Goal: Information Seeking & Learning: Learn about a topic

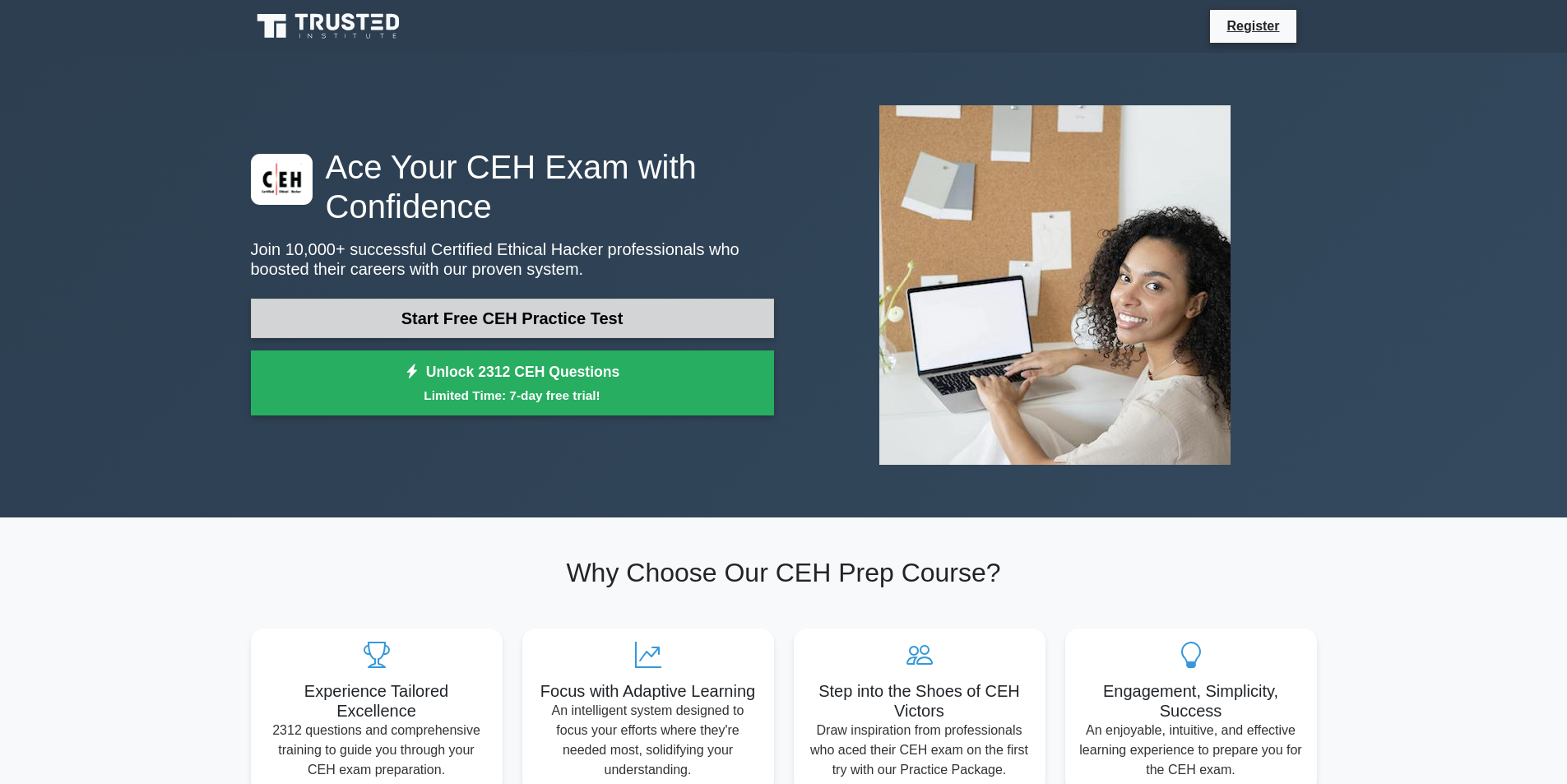
click at [597, 325] on link "Start Free CEH Practice Test" at bounding box center [513, 318] width 524 height 40
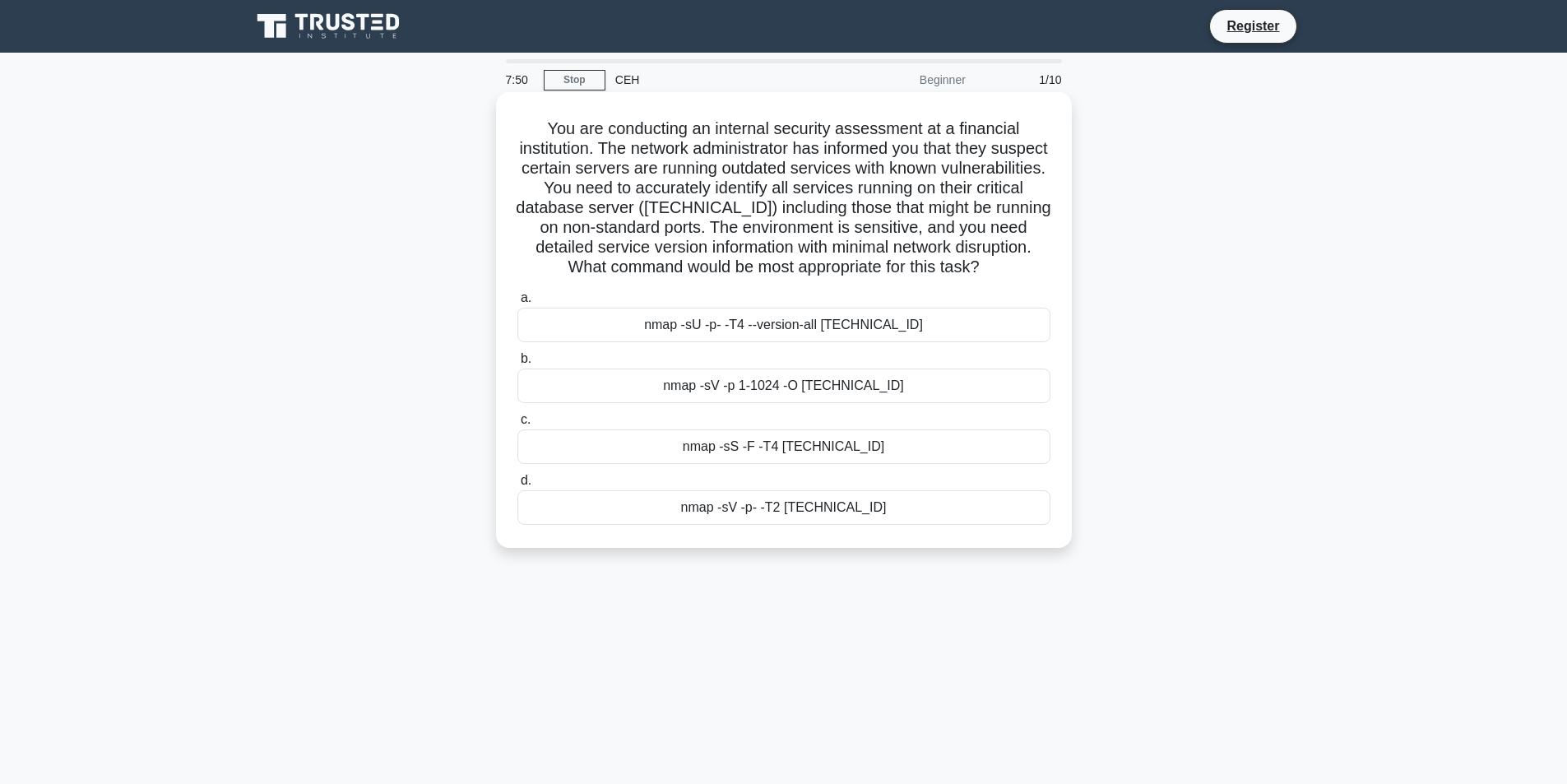
click at [861, 335] on div "nmap -sU -p- -T4 --version-all 10.0.0.15" at bounding box center [784, 324] width 533 height 34
click at [517, 304] on input "a. nmap -sU -p- -T4 --version-all 10.0.0.15" at bounding box center [517, 298] width 0 height 11
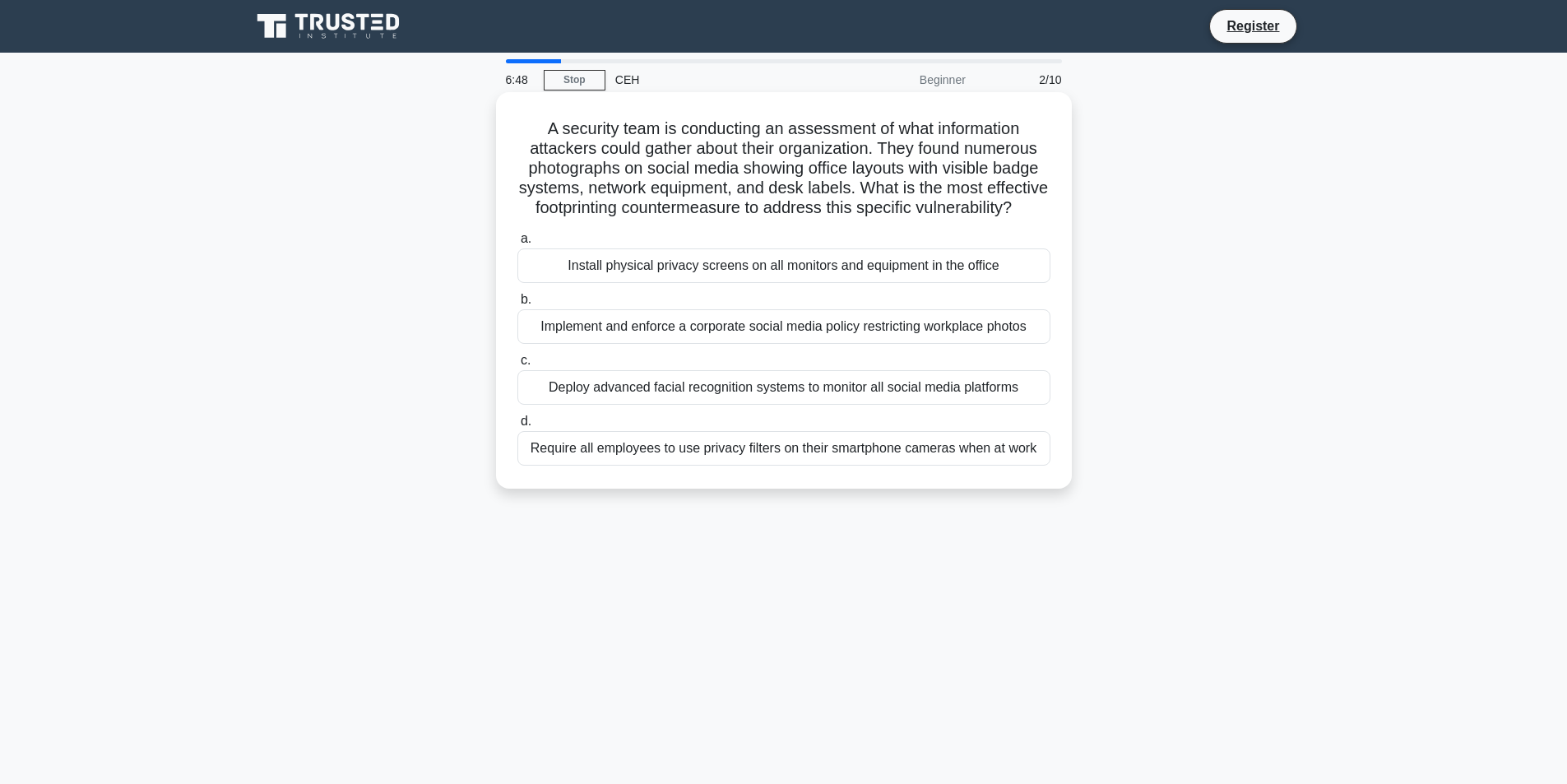
click at [964, 462] on div "Require all employees to use privacy filters on their smartphone cameras when a…" at bounding box center [784, 448] width 533 height 34
click at [517, 427] on input "d. Require all employees to use privacy filters on their smartphone cameras whe…" at bounding box center [517, 421] width 0 height 11
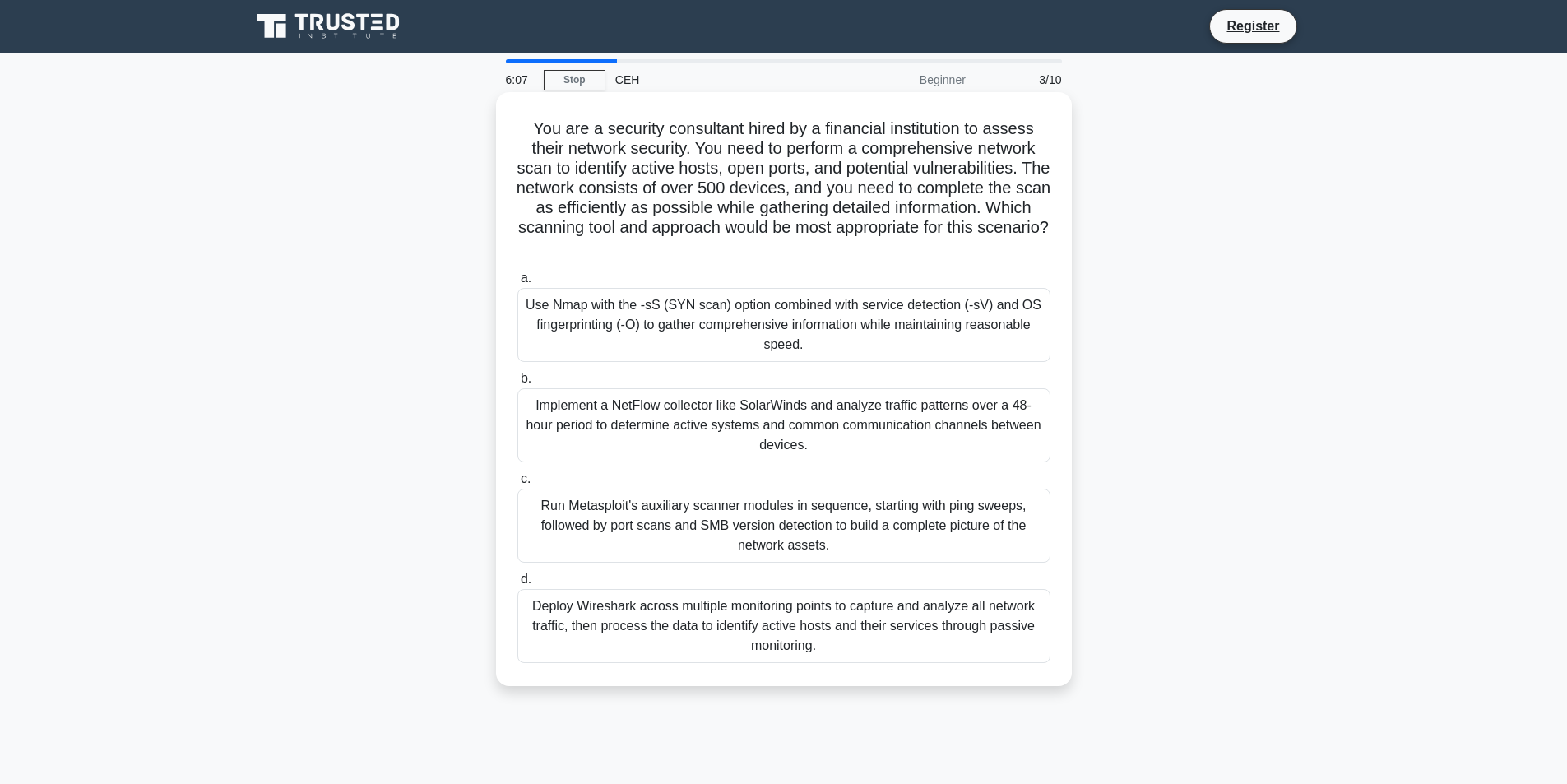
click at [840, 616] on div "Deploy Wireshark across multiple monitoring points to capture and analyze all n…" at bounding box center [784, 626] width 533 height 74
click at [517, 585] on input "d. Deploy Wireshark across multiple monitoring points to capture and analyze al…" at bounding box center [517, 579] width 0 height 11
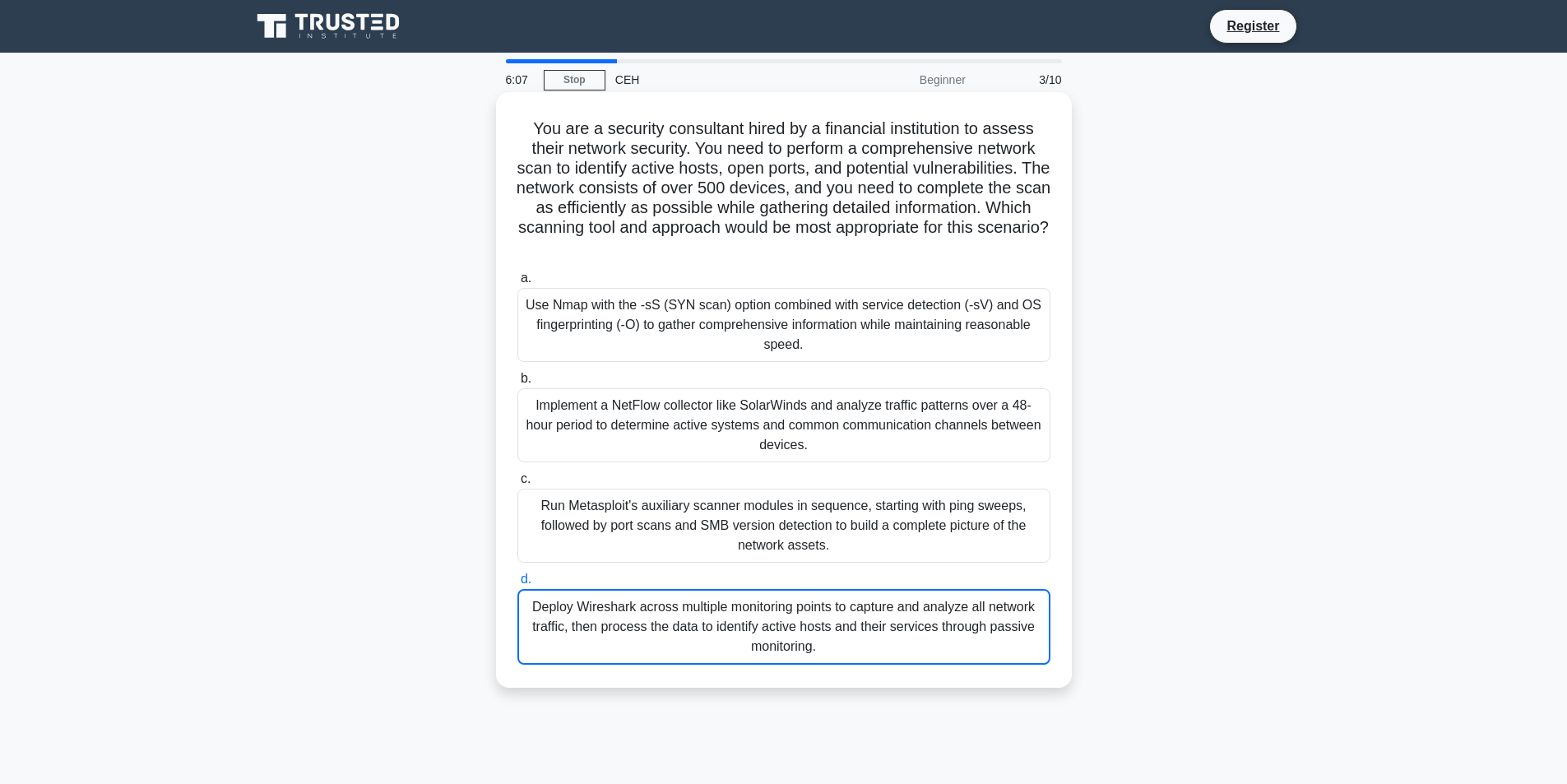
click at [840, 616] on div "6:07 Stop CEH Beginner 3/10 You are a security consultant hired by a financial …" at bounding box center [784, 470] width 1086 height 823
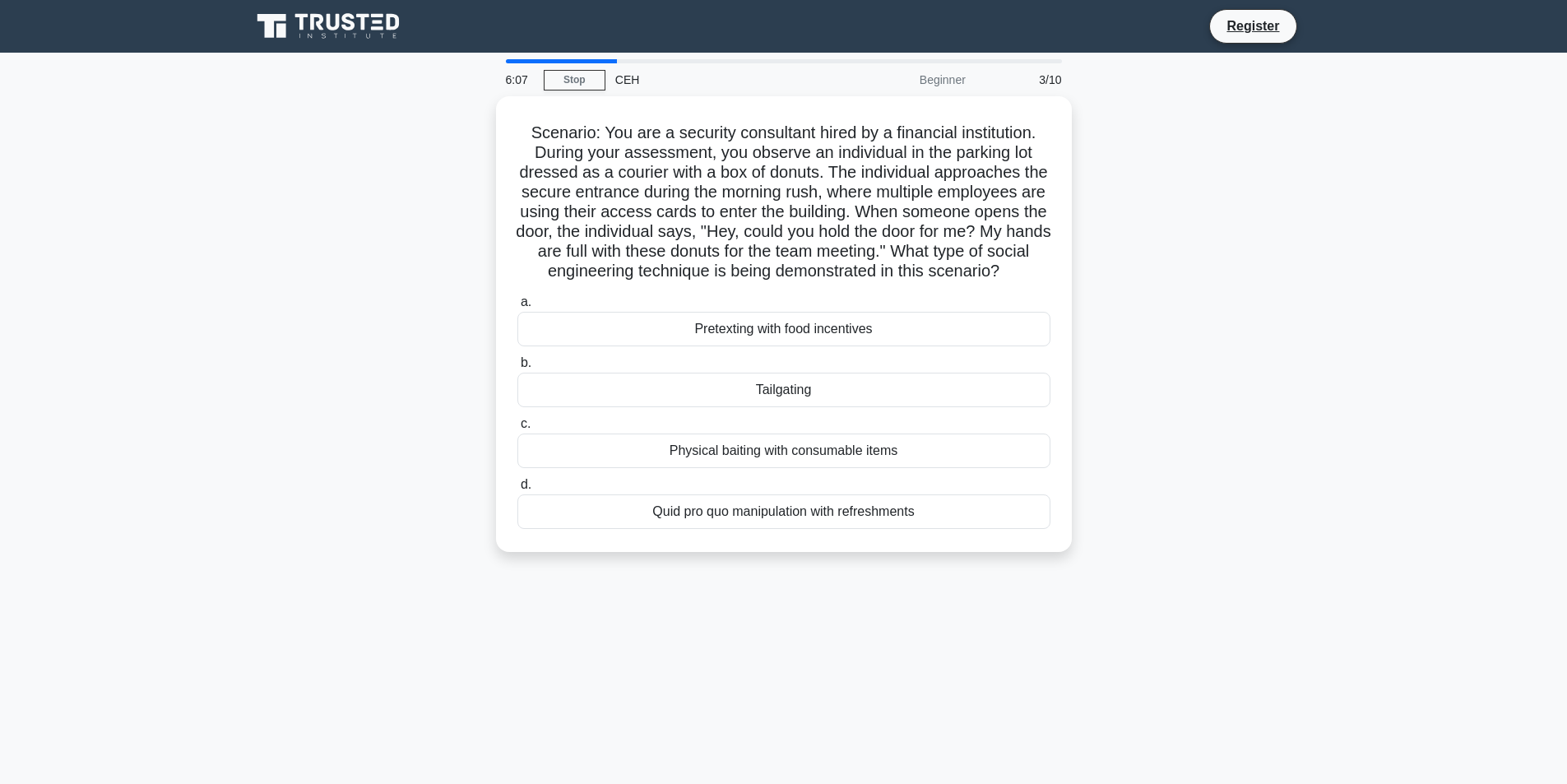
click at [840, 616] on div "6:07 Stop CEH Beginner 3/10 Scenario: You are a security consultant hired by a …" at bounding box center [784, 470] width 1086 height 823
click at [840, 616] on div "6:07 Stop CEH Beginner 4/10 Scenario: You are a security consultant hired by a …" at bounding box center [784, 470] width 1086 height 823
click at [1318, 148] on div "Scenario: You are a security consultant hired by a financial institution. Durin…" at bounding box center [784, 334] width 1086 height 475
click at [996, 525] on div "Quid pro quo manipulation with refreshments" at bounding box center [784, 507] width 533 height 34
click at [517, 486] on input "d. Quid pro quo manipulation with refreshments" at bounding box center [517, 480] width 0 height 11
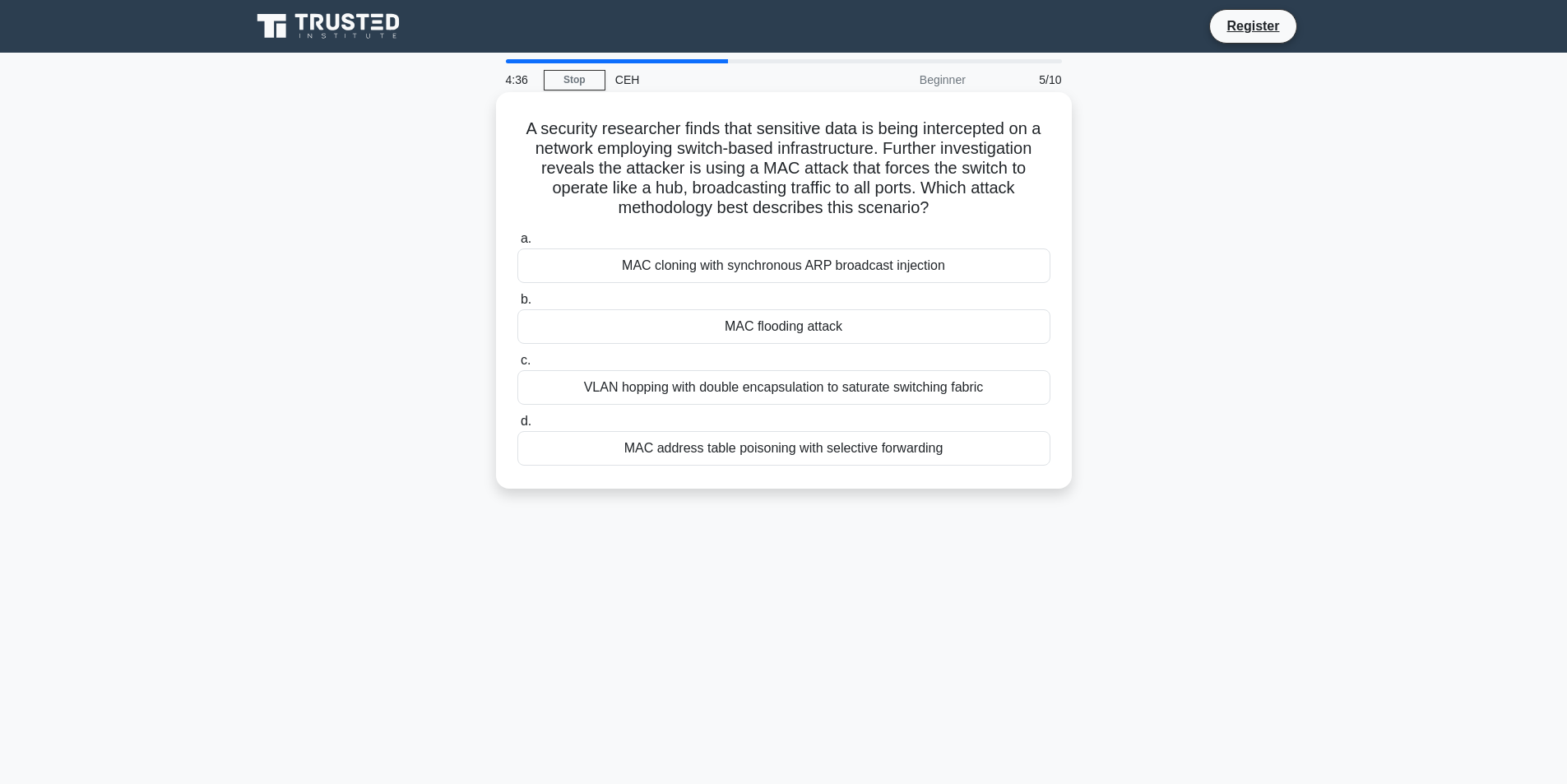
click at [824, 325] on div "MAC flooding attack" at bounding box center [784, 326] width 533 height 34
click at [517, 305] on input "b. MAC flooding attack" at bounding box center [517, 299] width 0 height 11
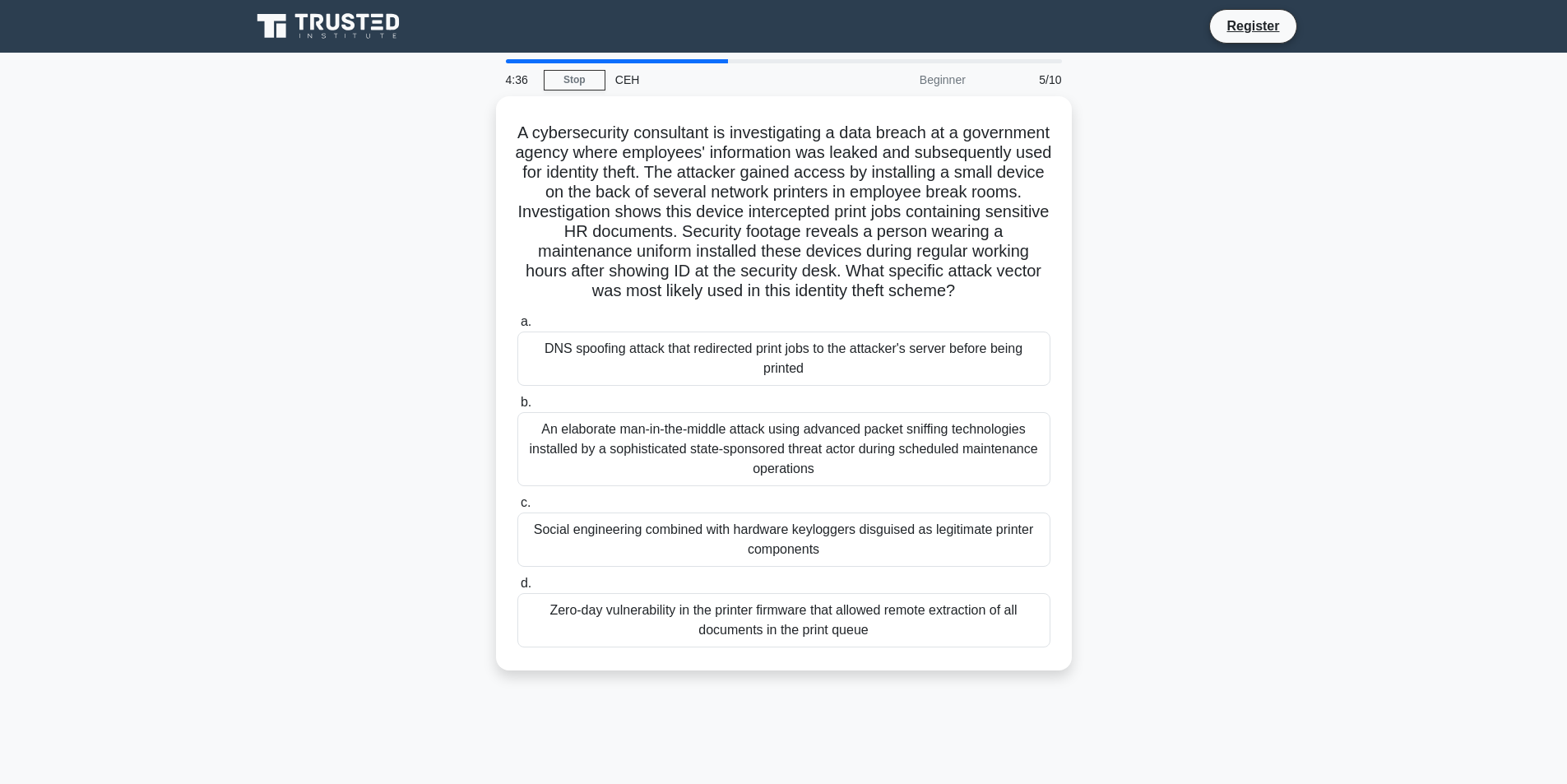
click at [824, 325] on div "A cybersecurity consultant is investigating a data breach at a government agenc…" at bounding box center [784, 383] width 563 height 561
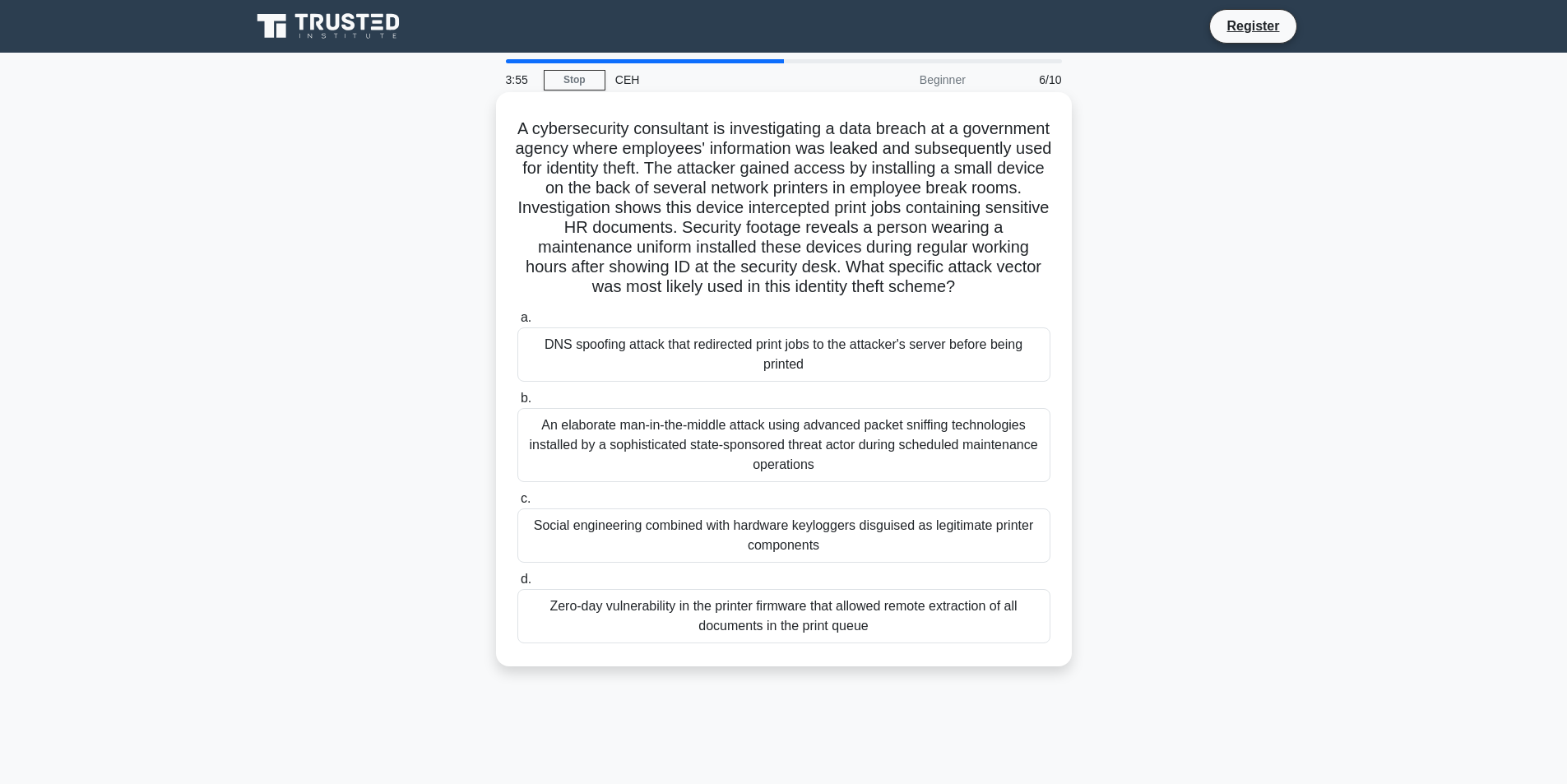
click at [781, 554] on div "Social engineering combined with hardware keyloggers disguised as legitimate pr…" at bounding box center [784, 536] width 533 height 54
click at [517, 504] on input "c. Social engineering combined with hardware keyloggers disguised as legitimate…" at bounding box center [517, 499] width 0 height 11
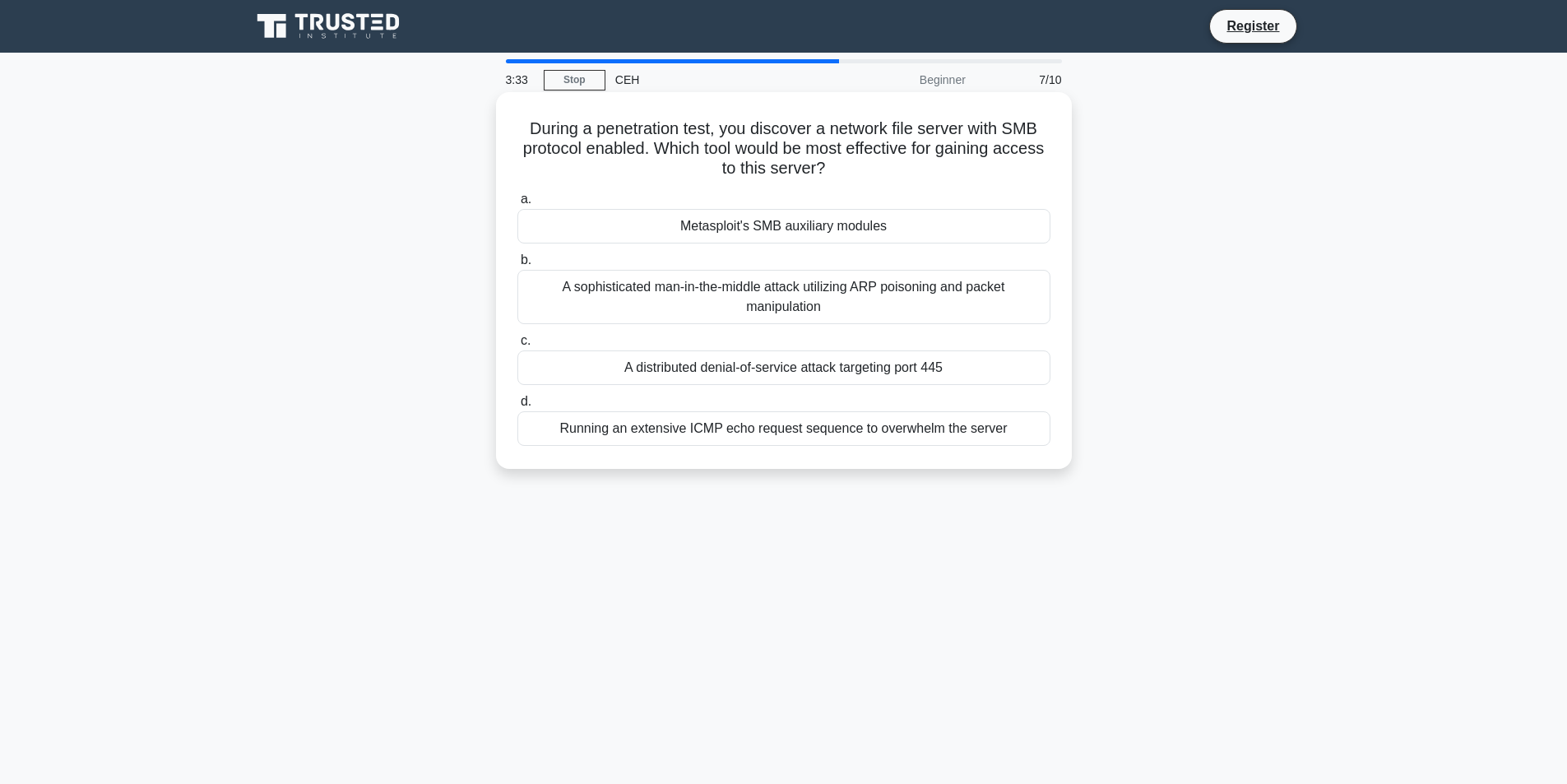
click at [976, 224] on div "Metasploit's SMB auxiliary modules" at bounding box center [784, 226] width 533 height 34
click at [517, 205] on input "a. Metasploit's SMB auxiliary modules" at bounding box center [517, 199] width 0 height 11
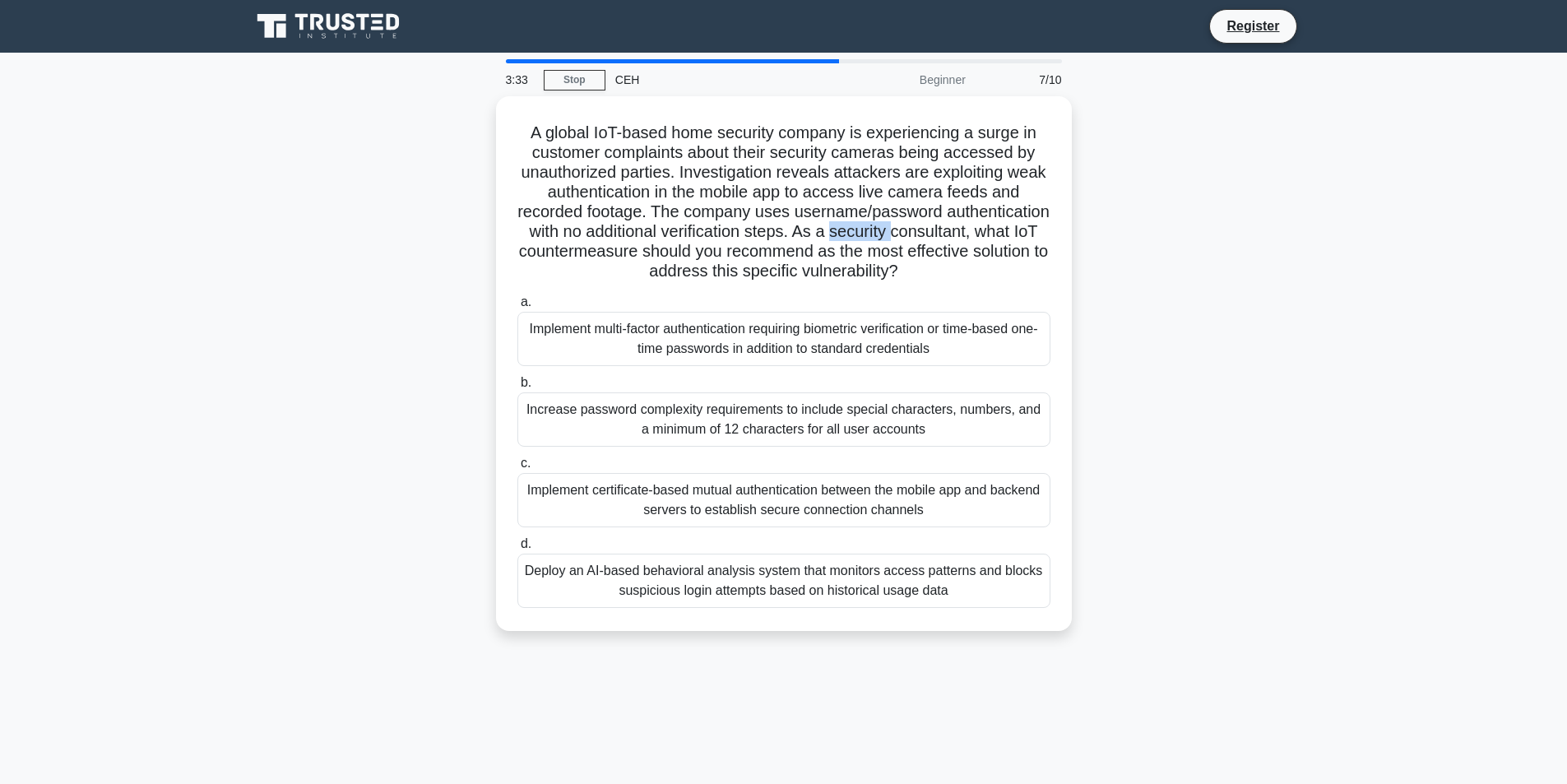
click at [976, 224] on h5 "A global IoT-based home security company is experiencing a surge in customer co…" at bounding box center [784, 203] width 537 height 160
click at [1127, 226] on div "A global IoT-based home security company is experiencing a surge in customer co…" at bounding box center [784, 373] width 1086 height 554
click at [1076, 237] on div "A global IoT-based home security company is experiencing a surge in customer co…" at bounding box center [784, 373] width 1086 height 554
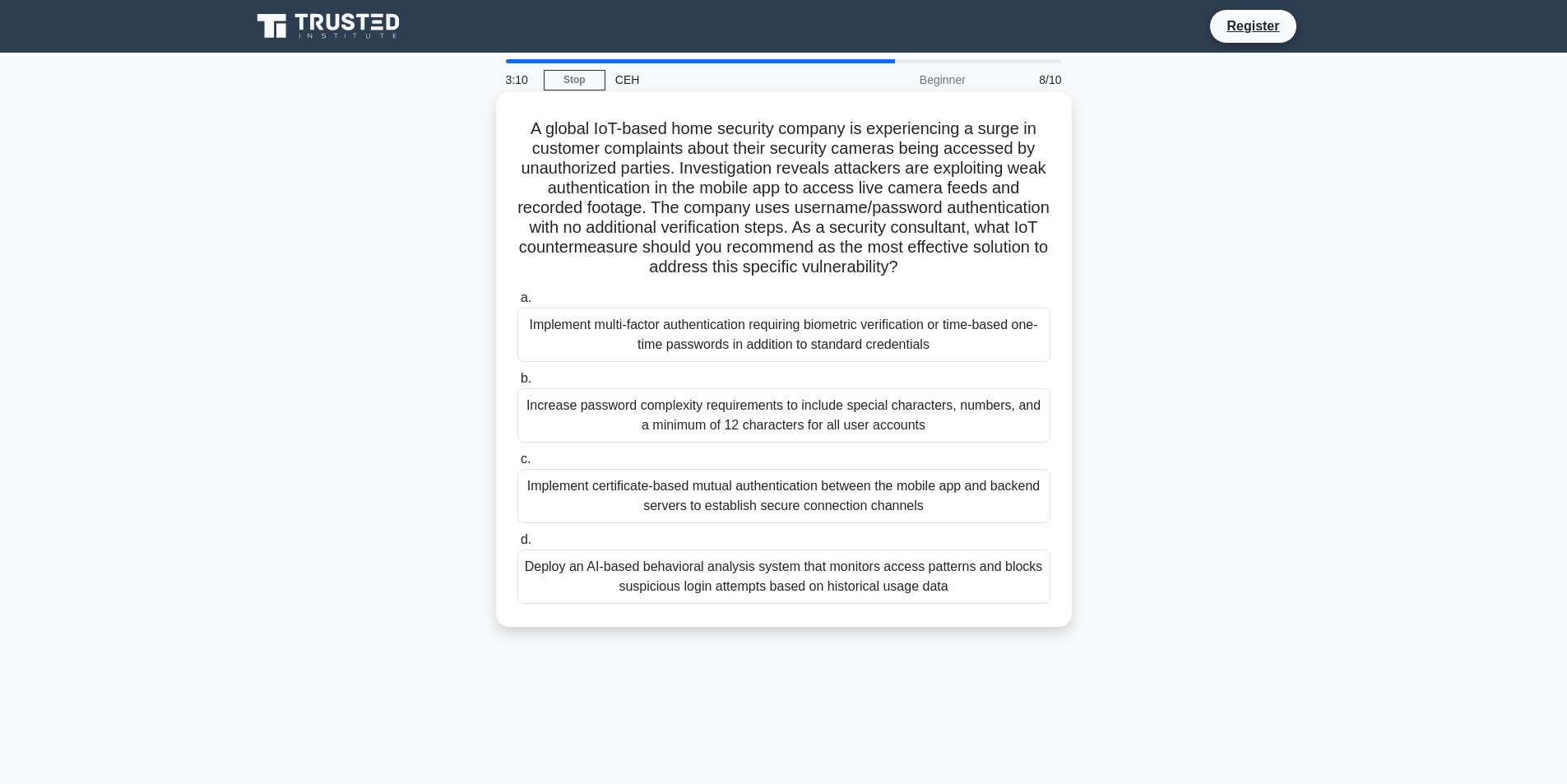
click at [813, 350] on div "Implement multi-factor authentication requiring biometric verification or time-…" at bounding box center [784, 334] width 533 height 54
click at [517, 304] on input "a. Implement multi-factor authentication requiring biometric verification or ti…" at bounding box center [517, 298] width 0 height 11
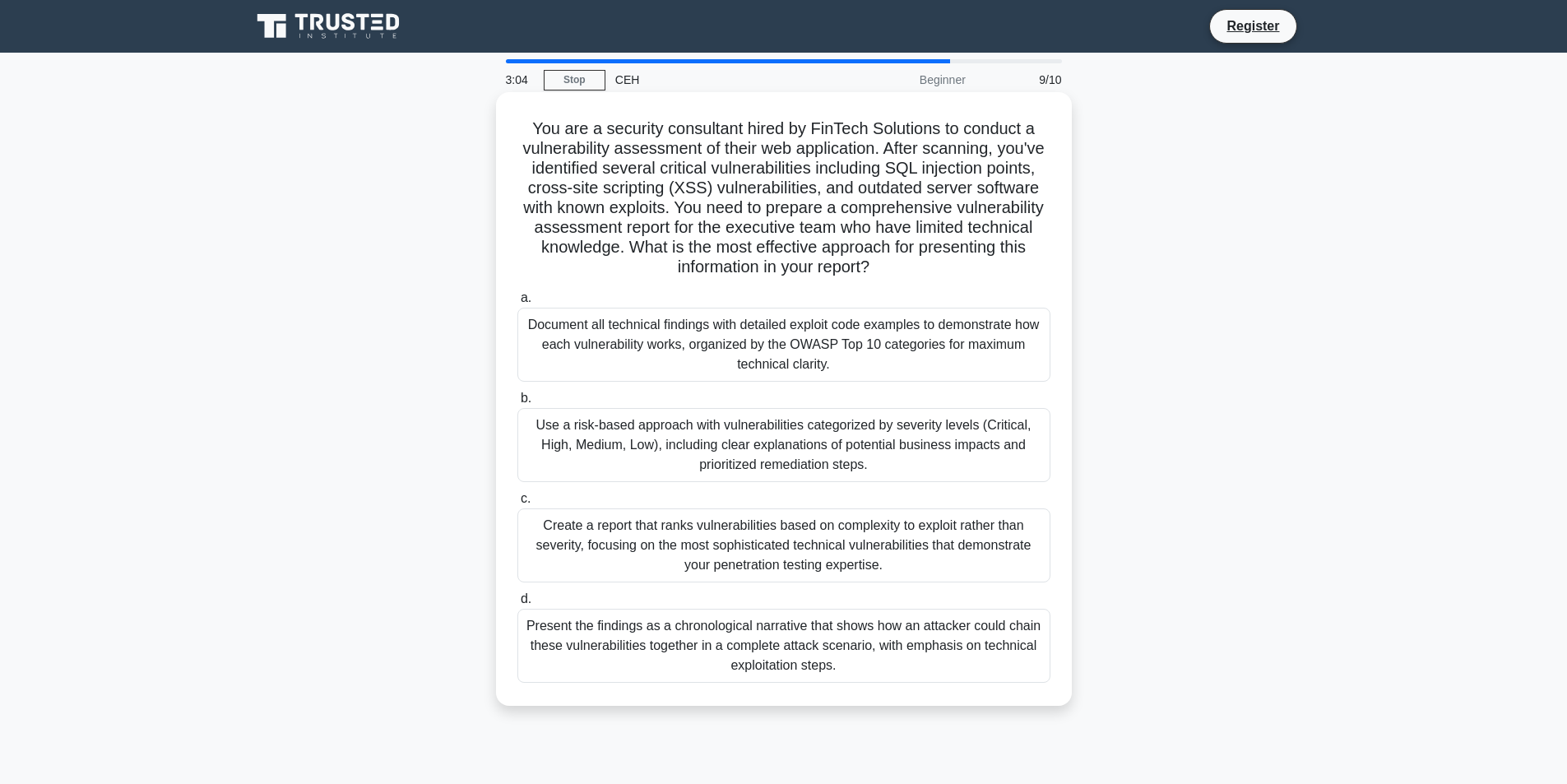
click at [774, 442] on div "Use a risk-based approach with vulnerabilities categorized by severity levels (…" at bounding box center [784, 445] width 533 height 74
click at [517, 404] on input "b. Use a risk-based approach with vulnerabilities categorized by severity level…" at bounding box center [517, 399] width 0 height 11
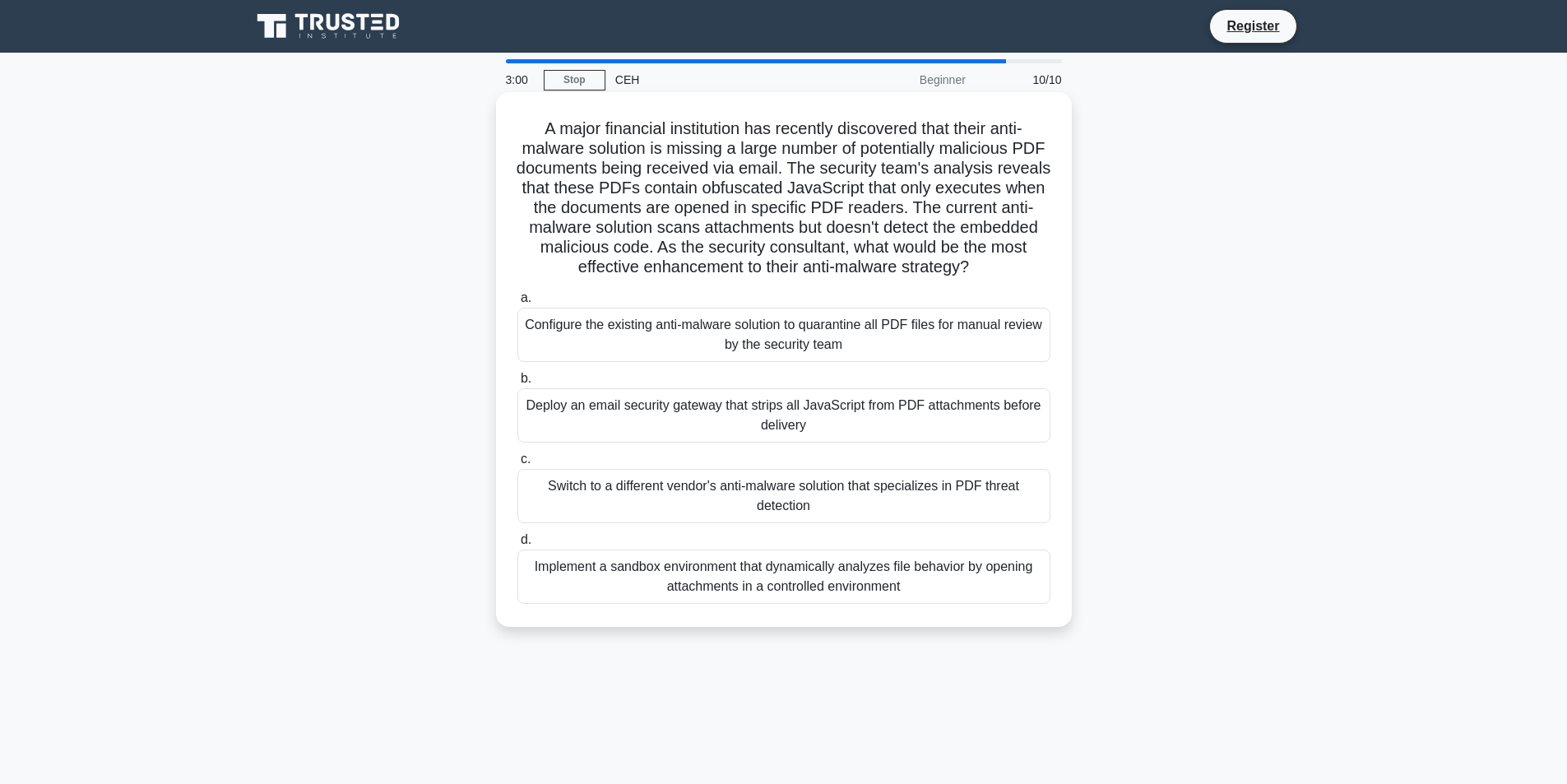
click at [856, 492] on div "Switch to a different vendor's anti-malware solution that specializes in PDF th…" at bounding box center [784, 496] width 533 height 54
click at [517, 464] on input "c. Switch to a different vendor's anti-malware solution that specializes in PDF…" at bounding box center [517, 459] width 0 height 11
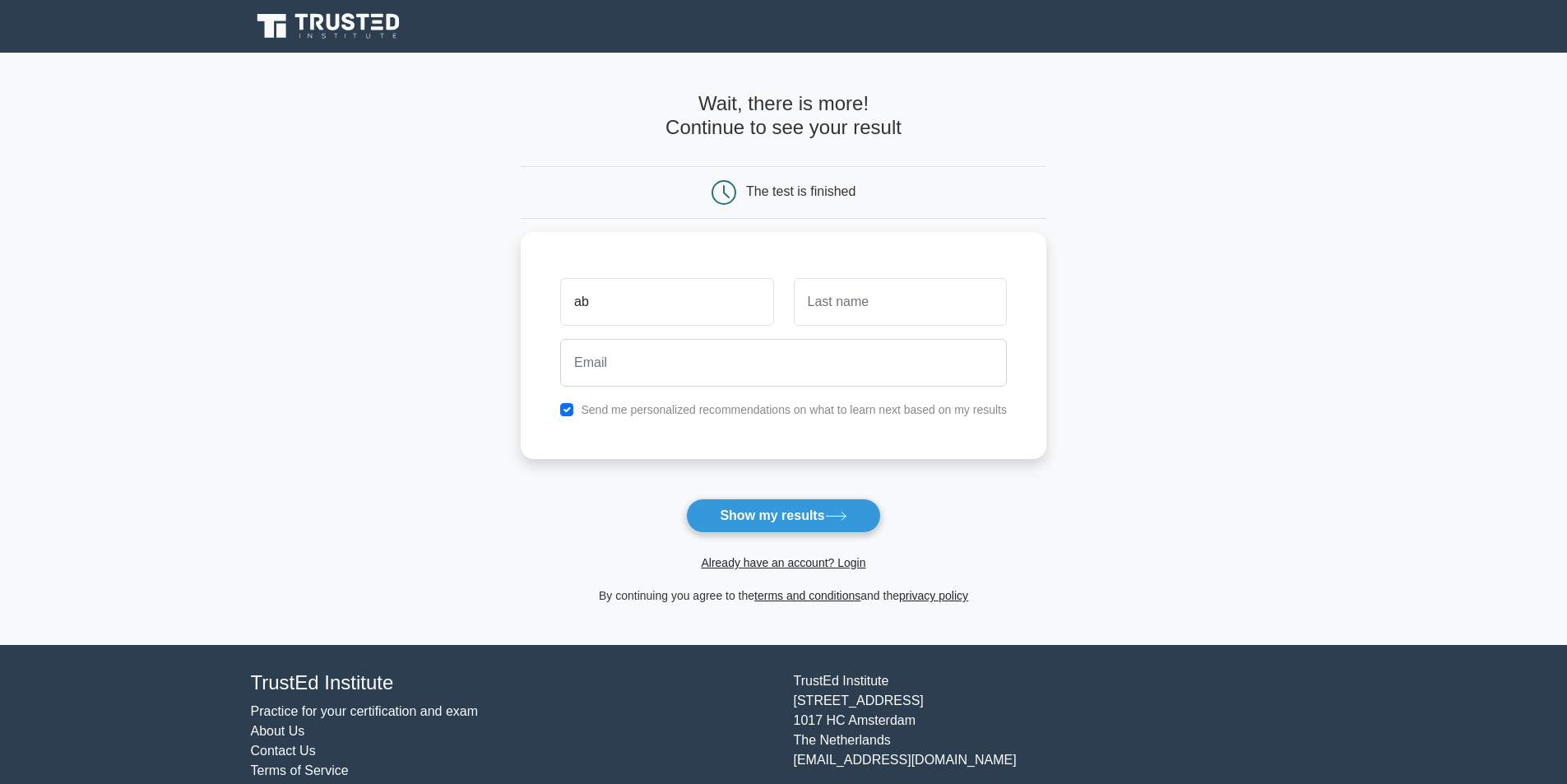
type input "a"
type input "muhammad"
click at [906, 318] on input "text" at bounding box center [900, 298] width 213 height 47
type input "abdullah"
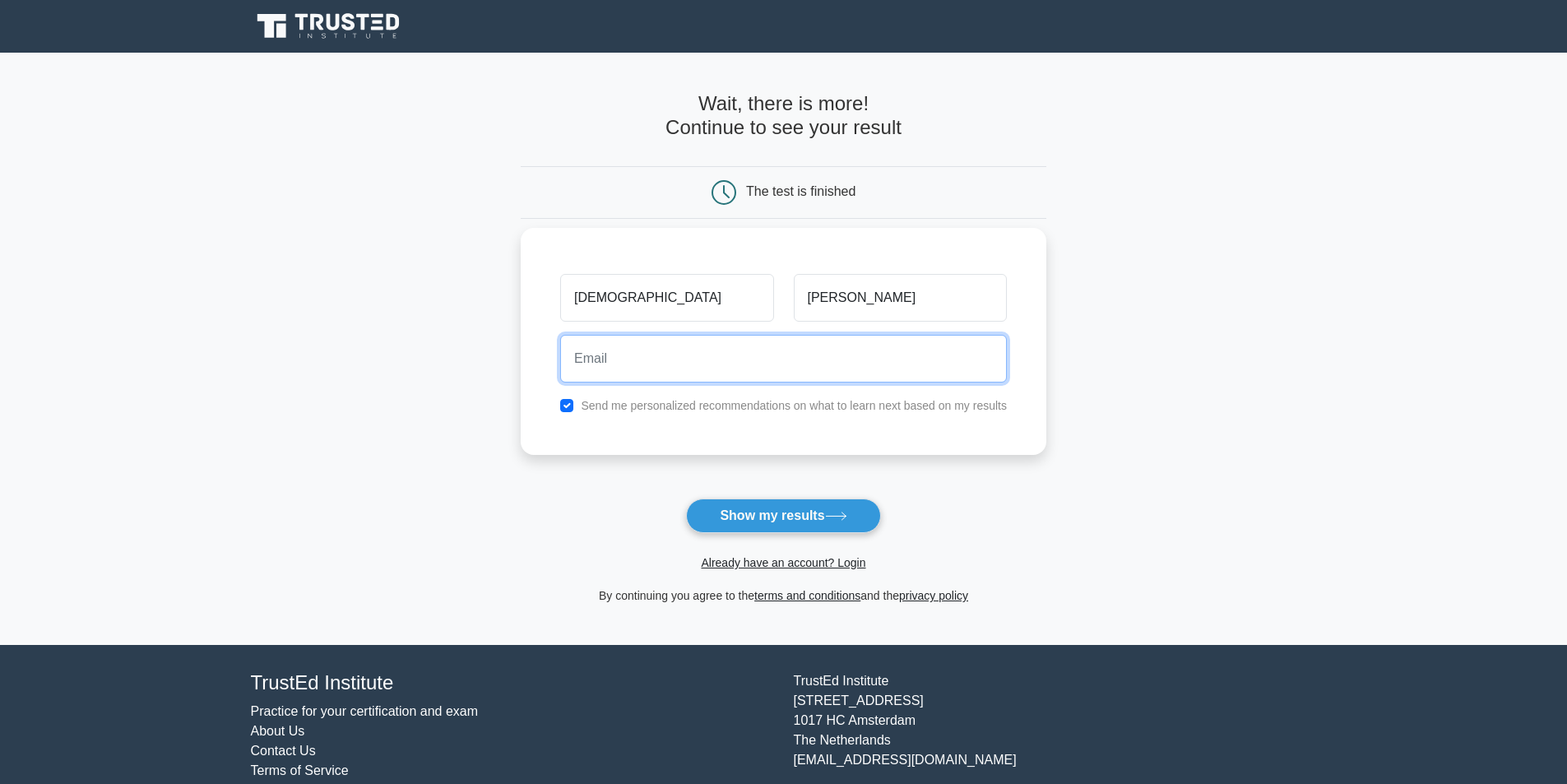
click at [896, 349] on input "email" at bounding box center [784, 358] width 447 height 47
type input "abdullah.hacktivist@gmail.com"
click at [686, 499] on button "Show my results" at bounding box center [783, 515] width 194 height 34
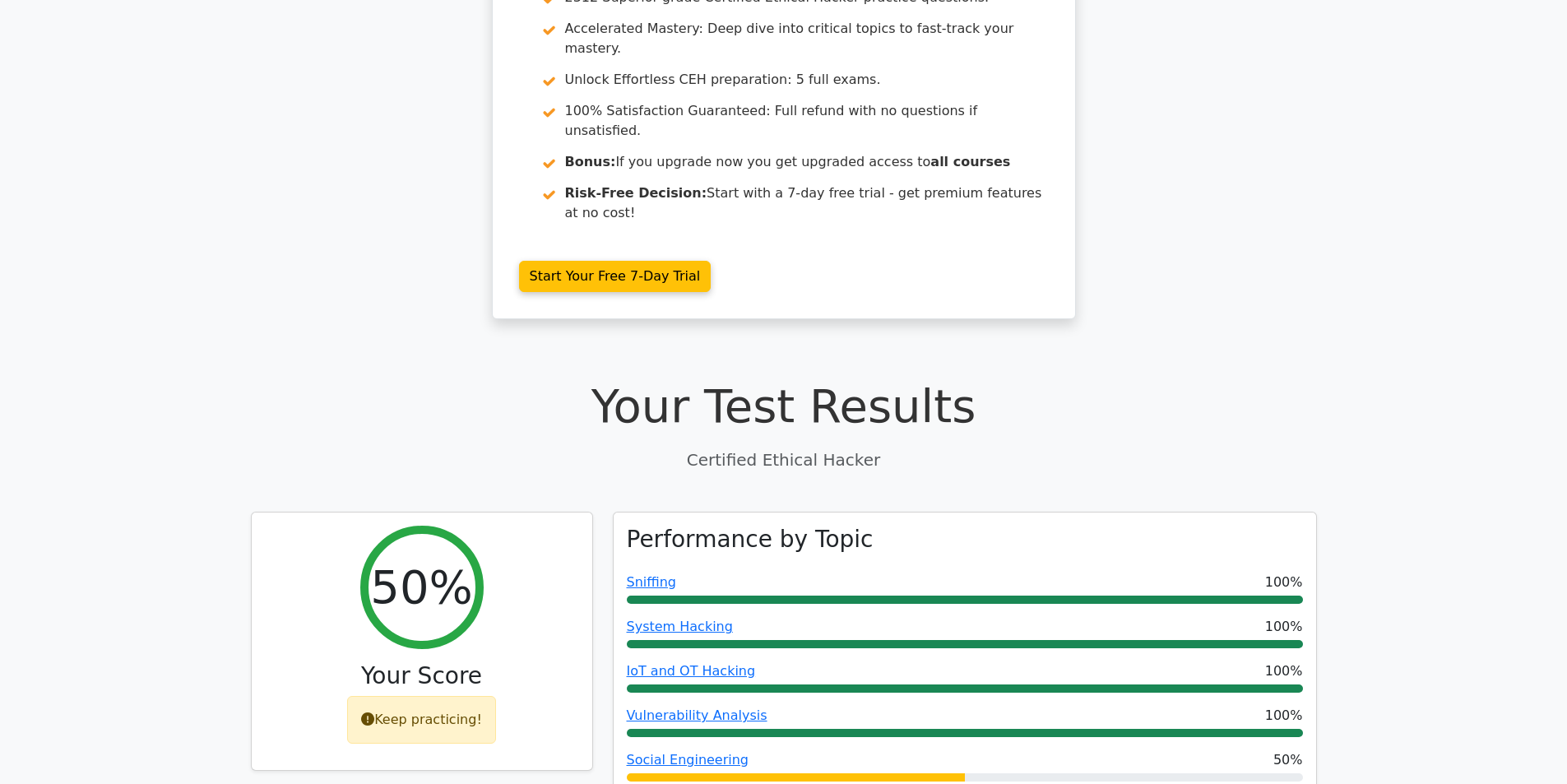
scroll to position [493, 0]
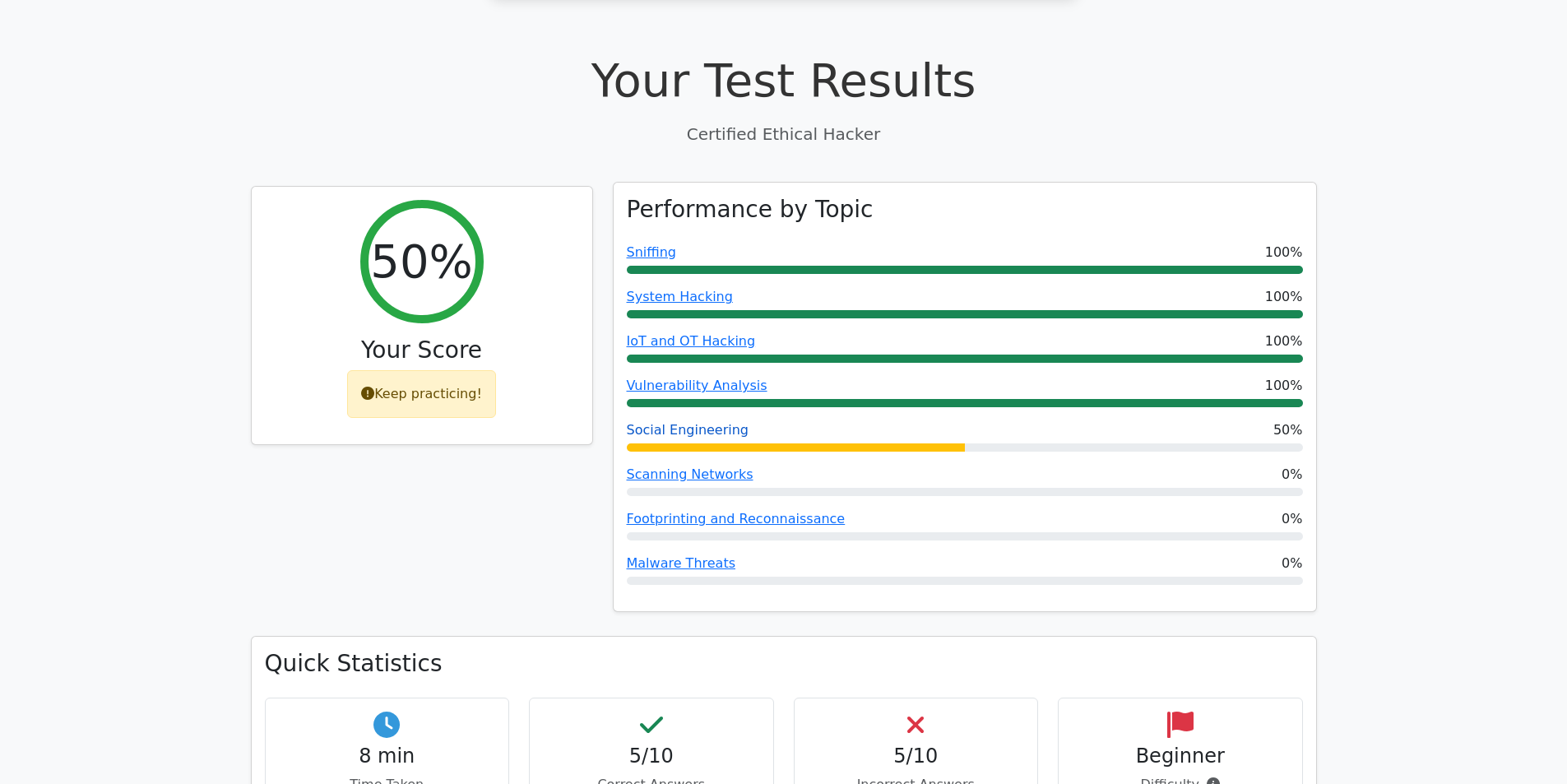
click at [645, 421] on link "Social Engineering" at bounding box center [689, 429] width 123 height 16
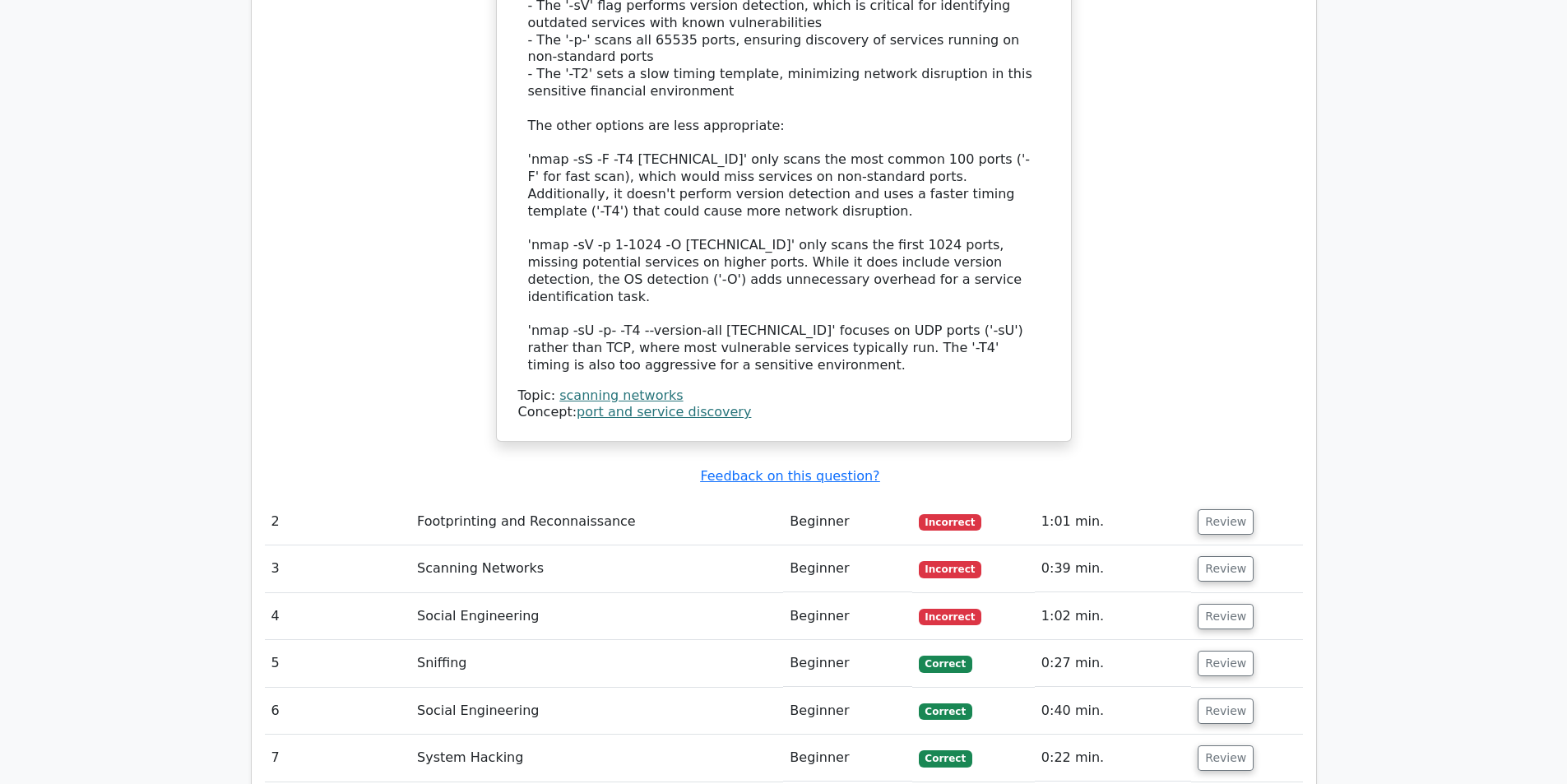
scroll to position [2042, 0]
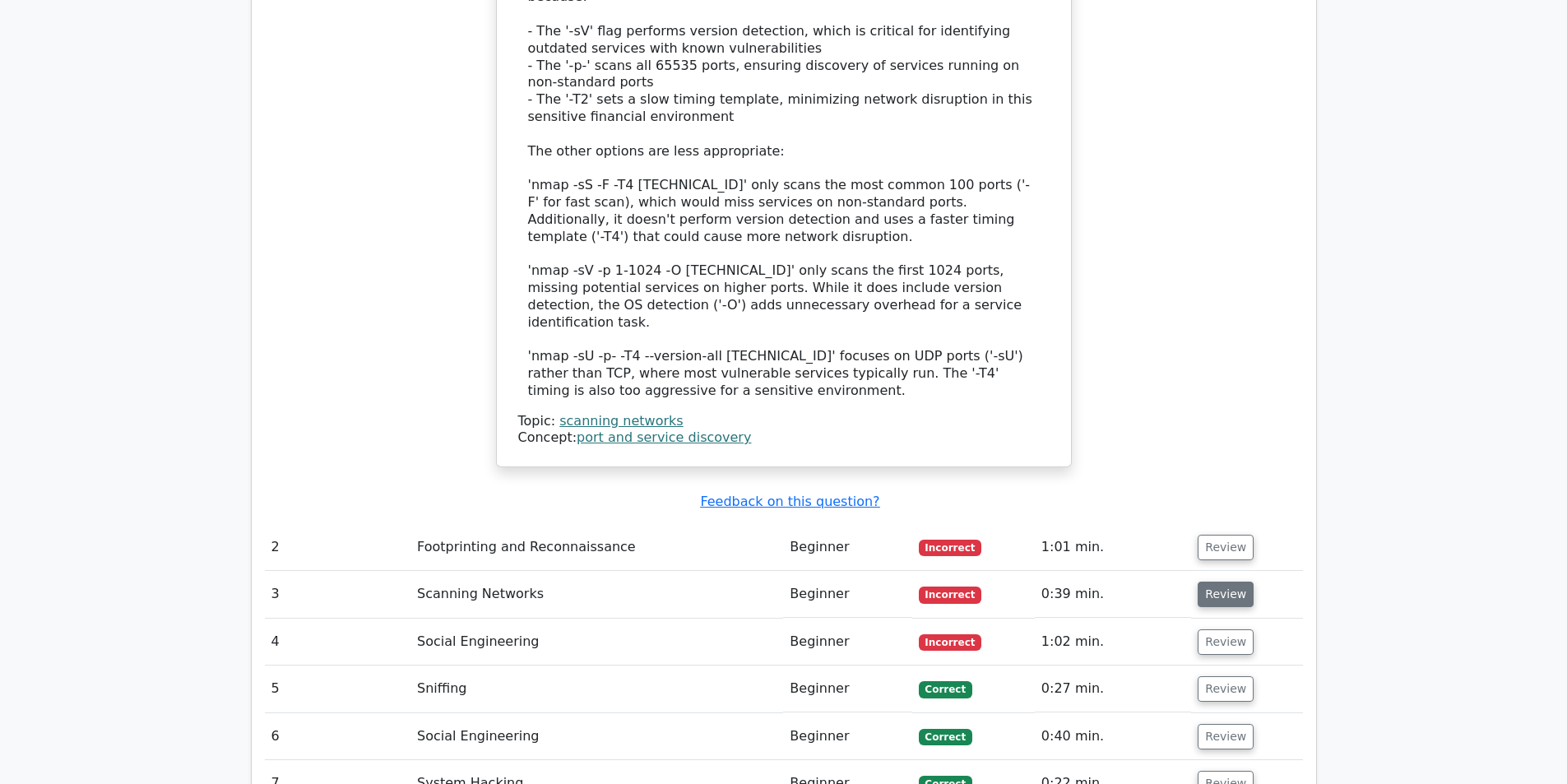
click at [1214, 581] on button "Review" at bounding box center [1226, 593] width 56 height 25
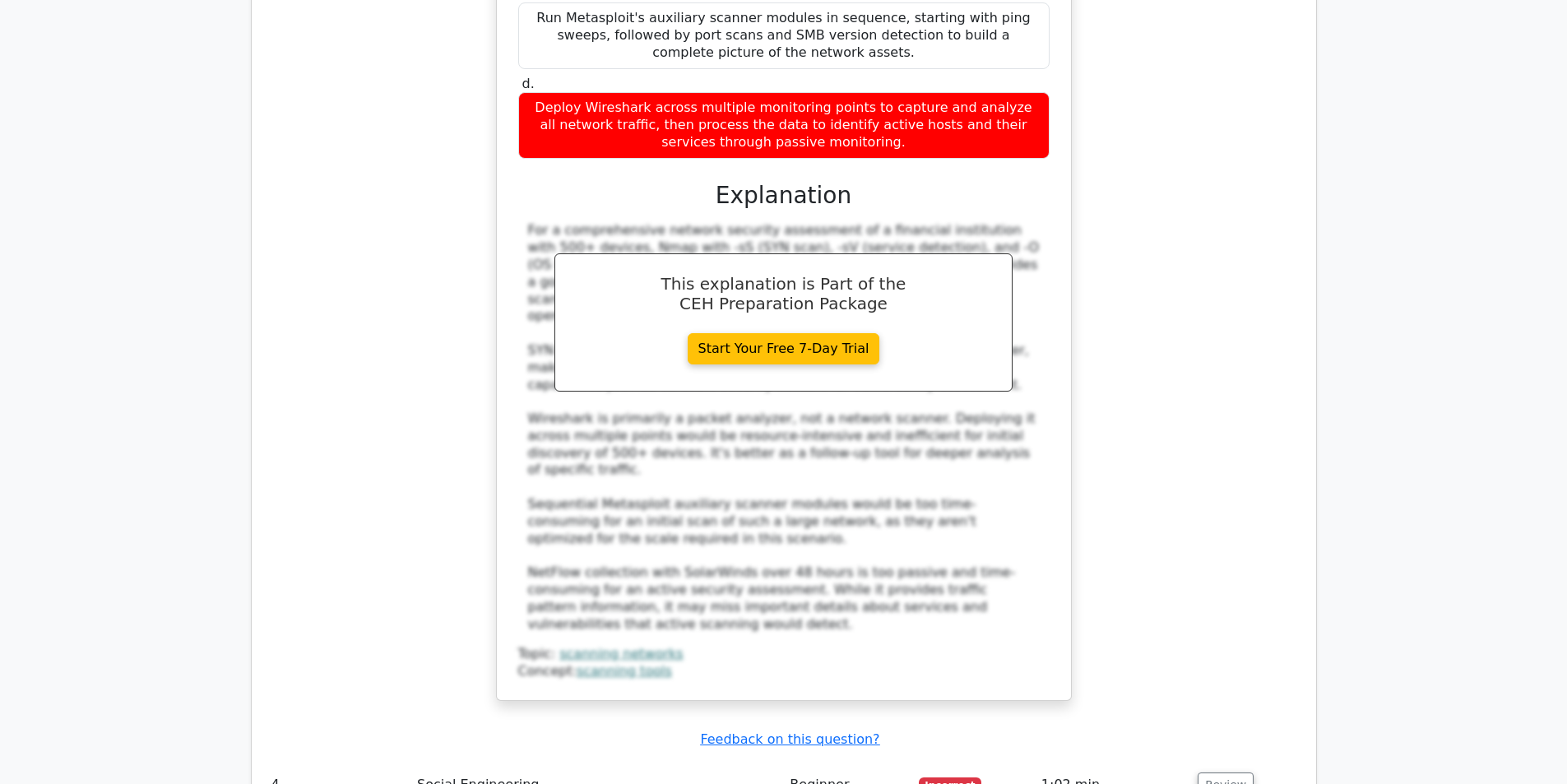
scroll to position [3276, 0]
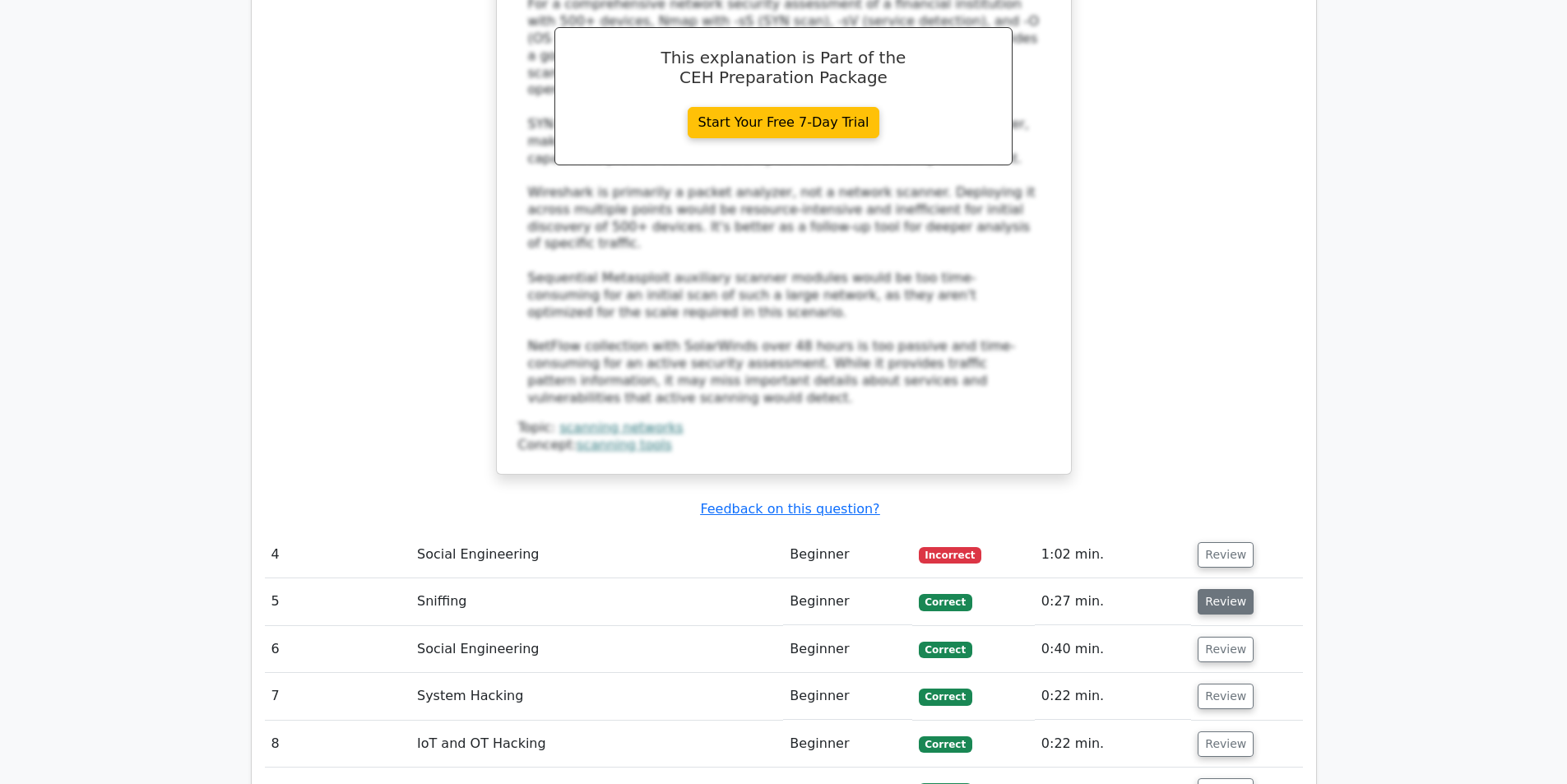
click at [1232, 589] on button "Review" at bounding box center [1226, 601] width 56 height 25
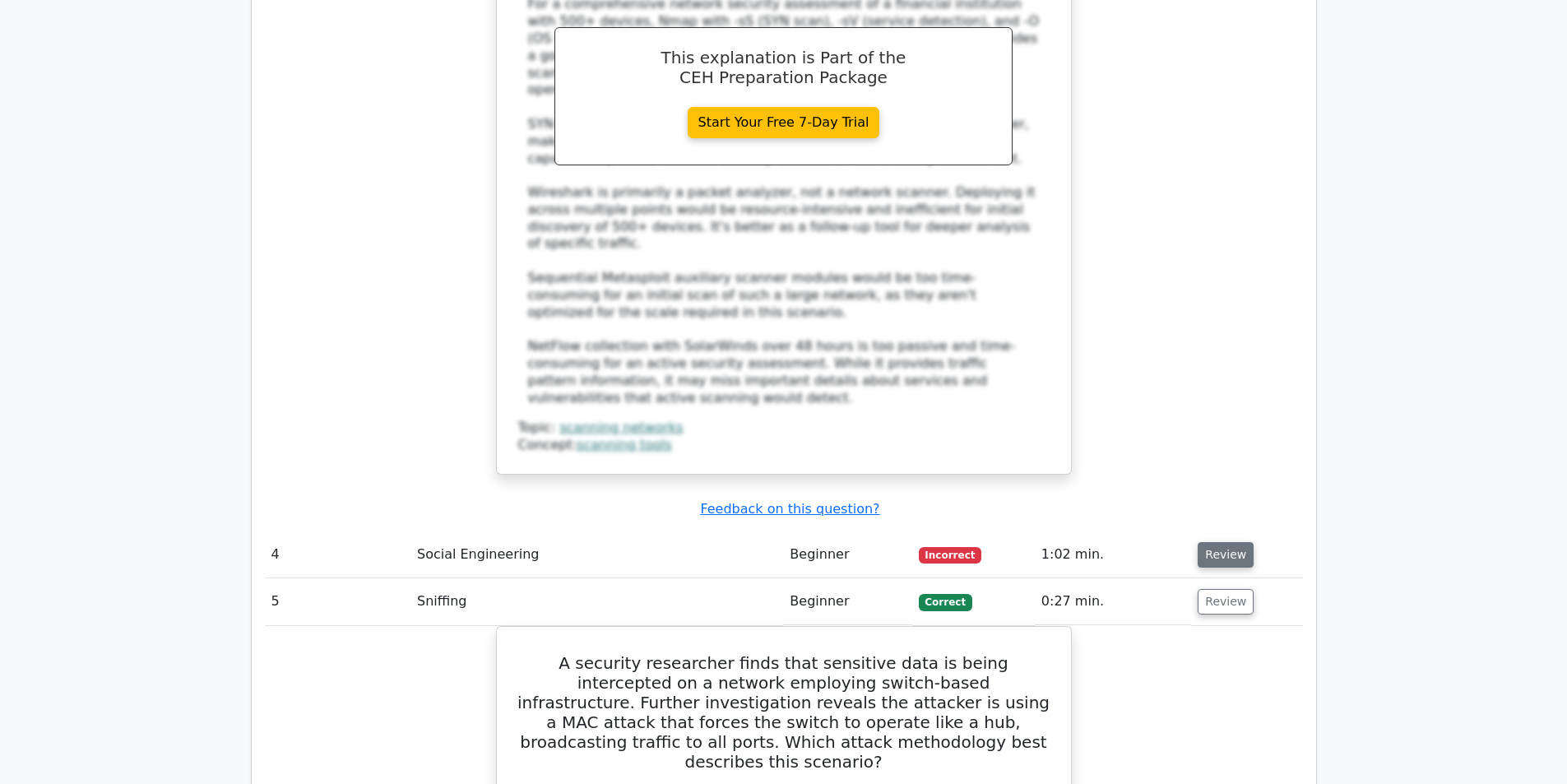
click at [1225, 542] on button "Review" at bounding box center [1226, 554] width 56 height 25
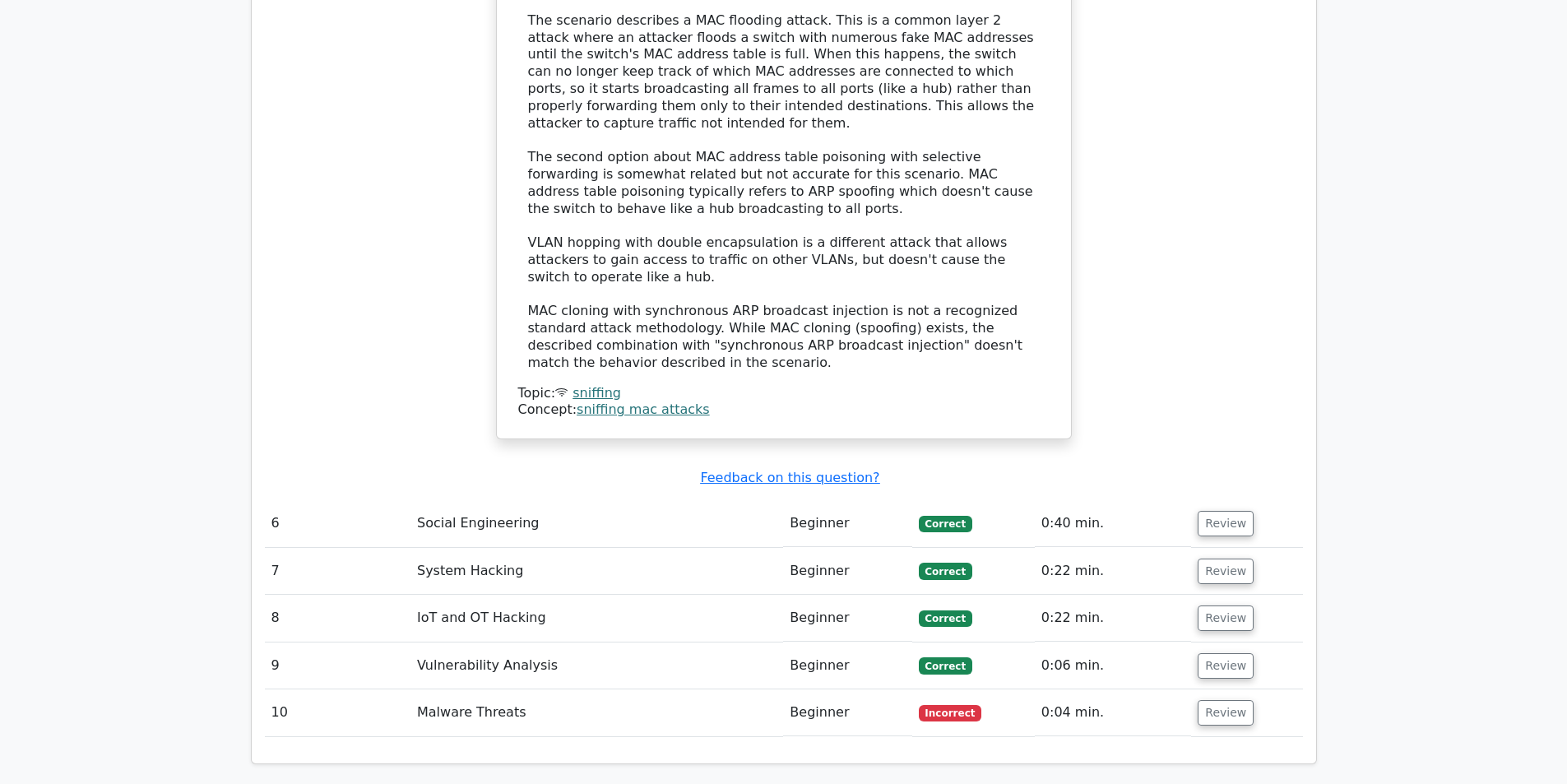
scroll to position [5413, 0]
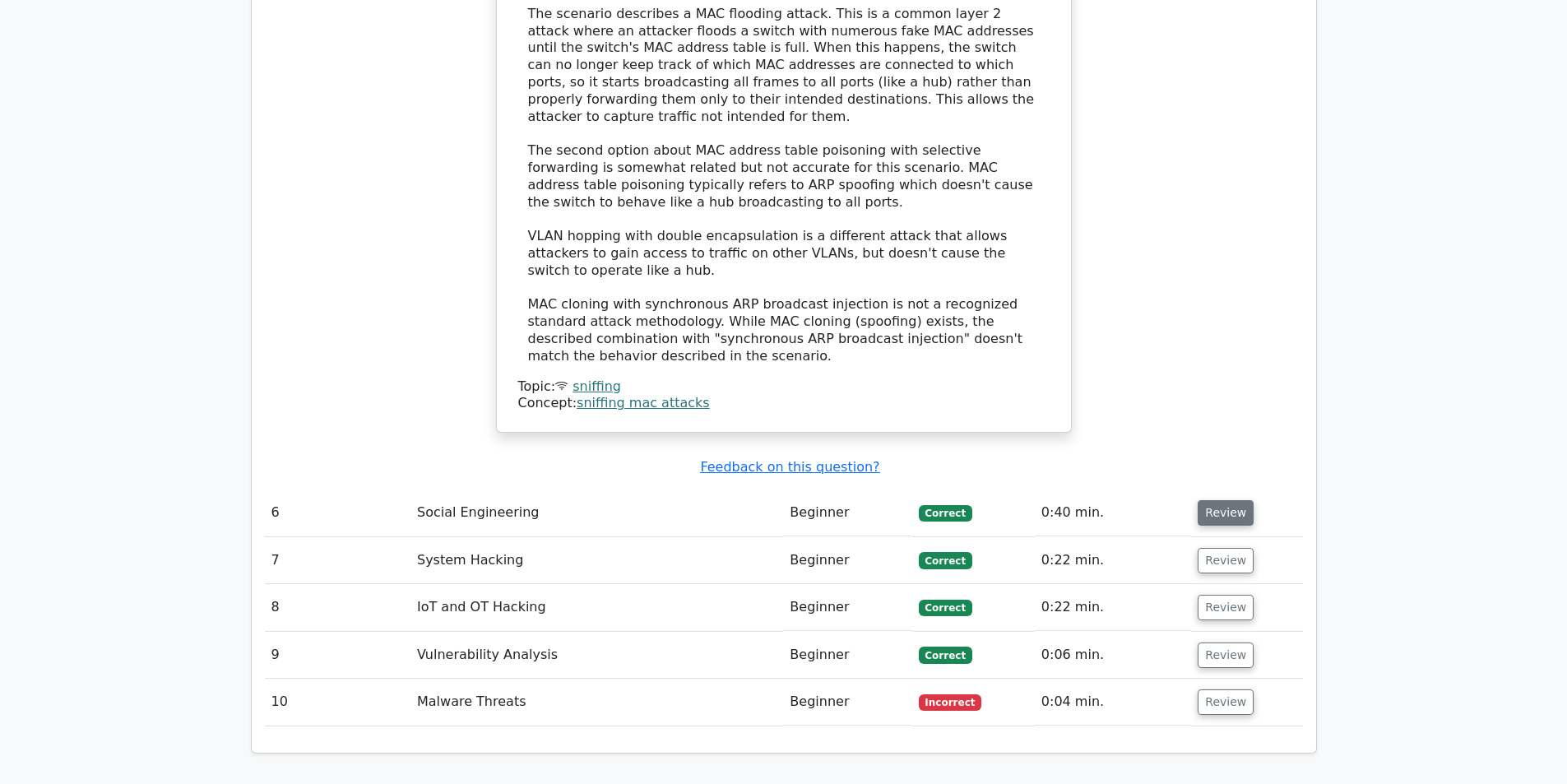
click at [1233, 500] on button "Review" at bounding box center [1226, 512] width 56 height 25
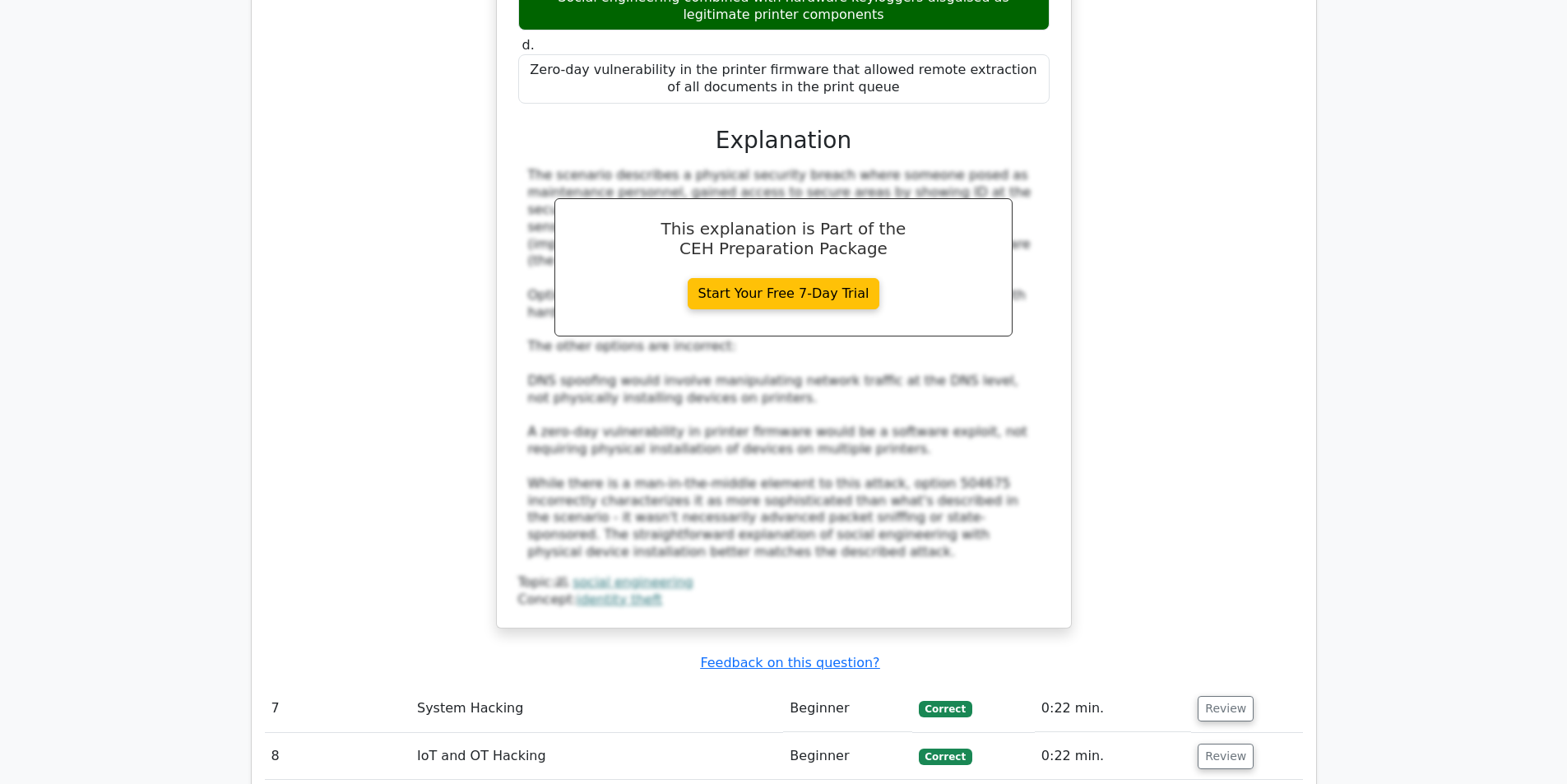
scroll to position [6483, 0]
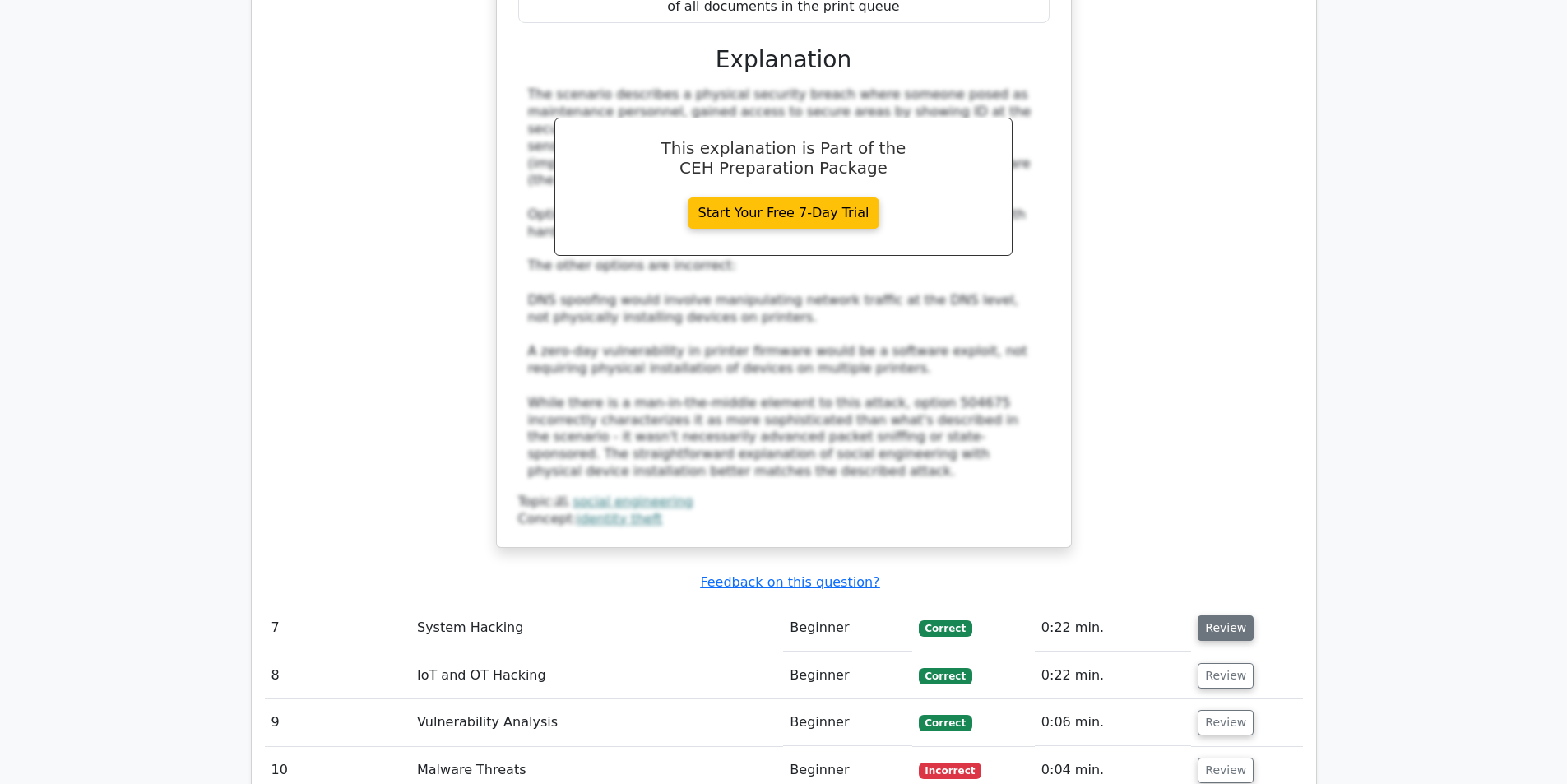
click at [1230, 615] on button "Review" at bounding box center [1226, 628] width 56 height 25
click at [1202, 615] on button "Review" at bounding box center [1226, 628] width 56 height 25
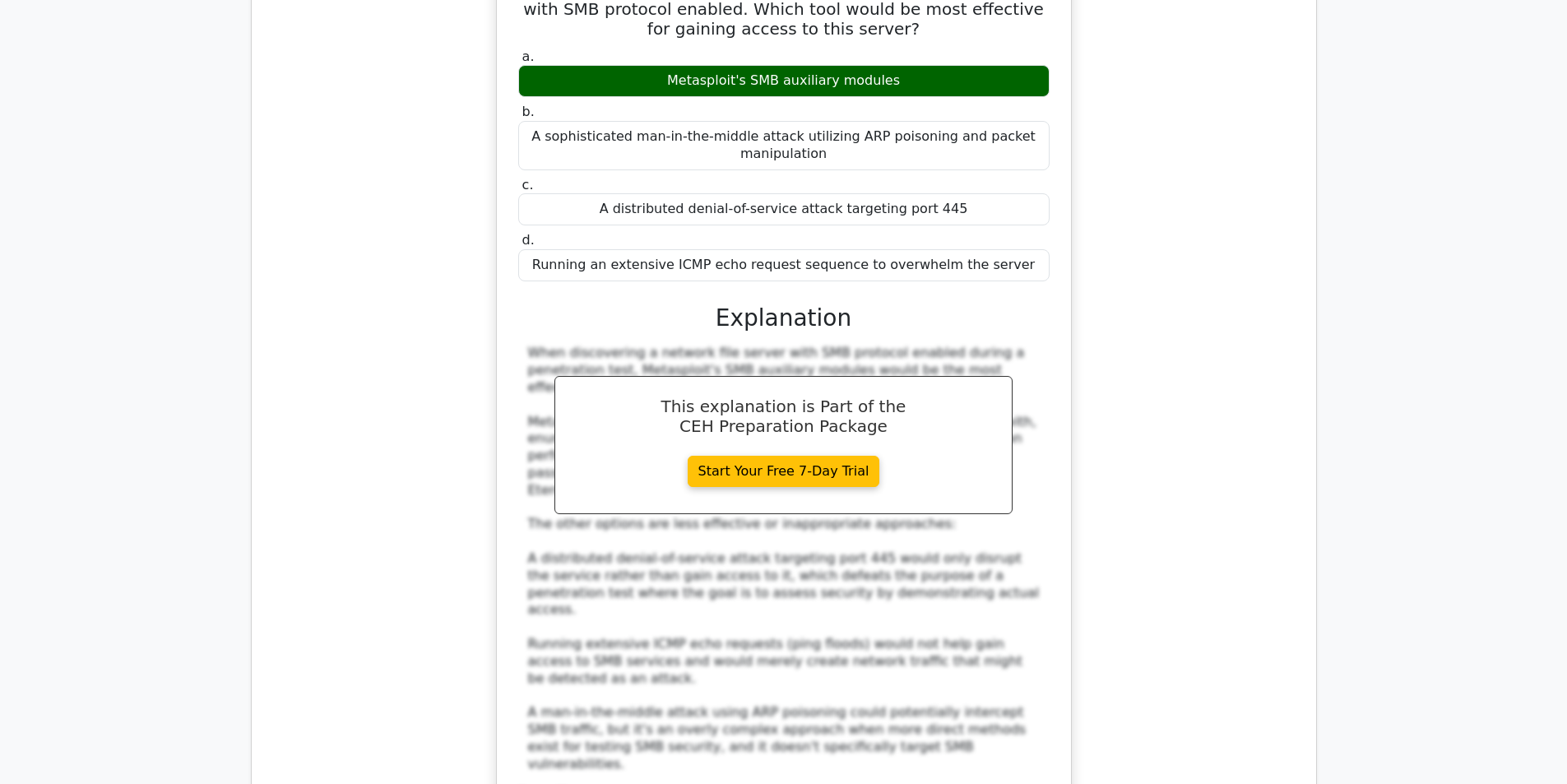
scroll to position [7551, 0]
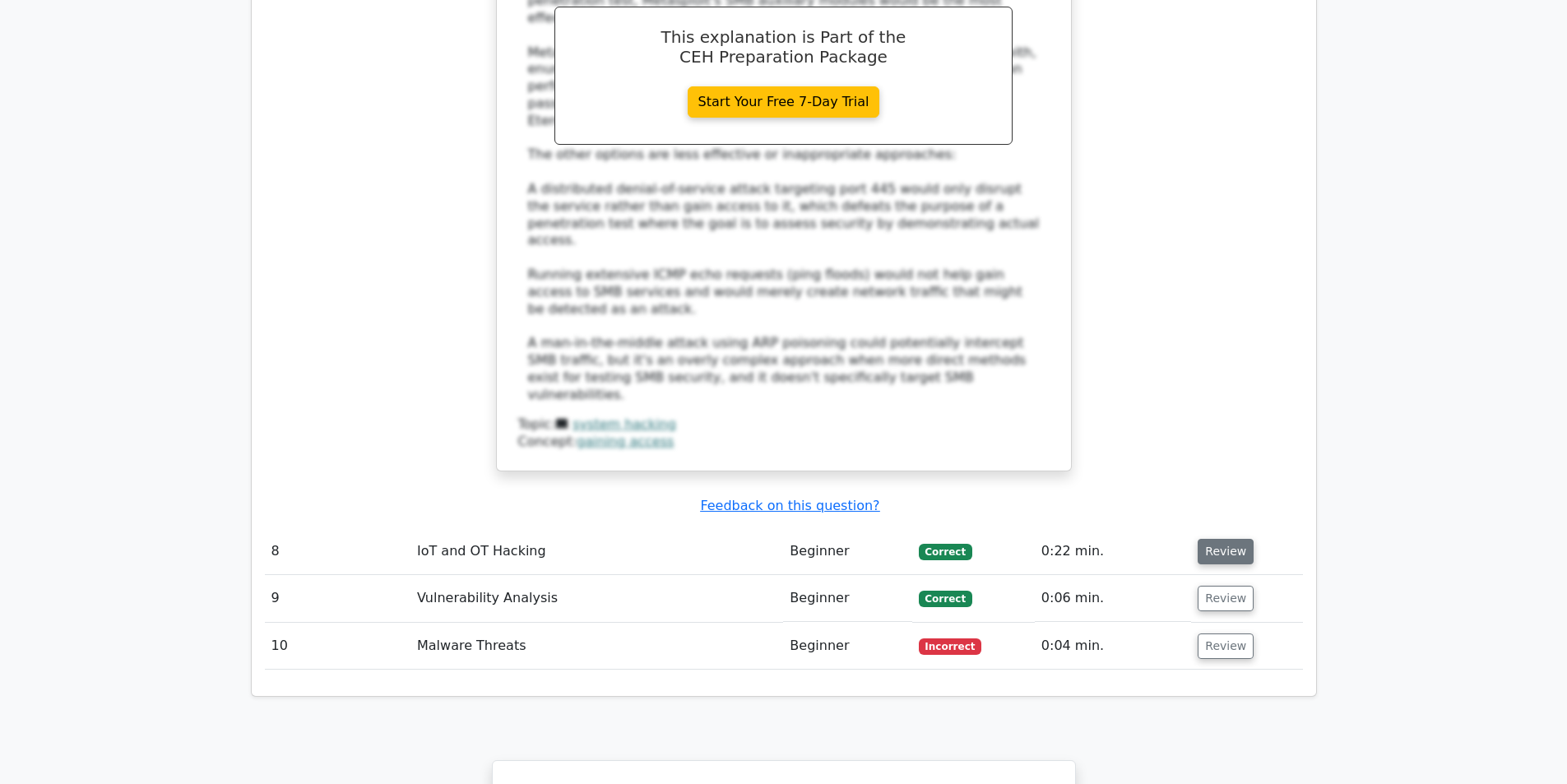
click at [1209, 538] on button "Review" at bounding box center [1226, 550] width 56 height 25
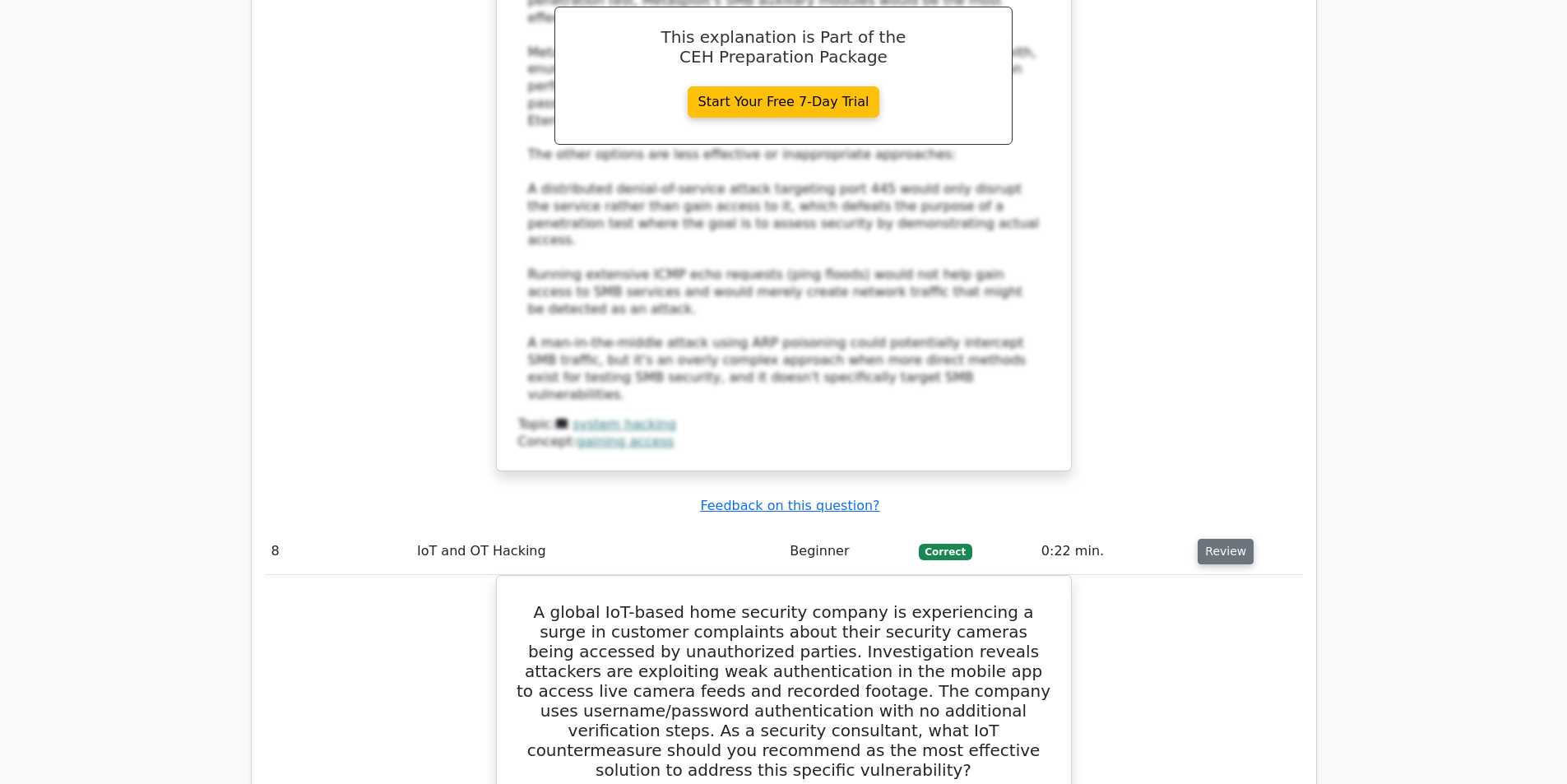
click at [1209, 538] on button "Review" at bounding box center [1226, 550] width 56 height 25
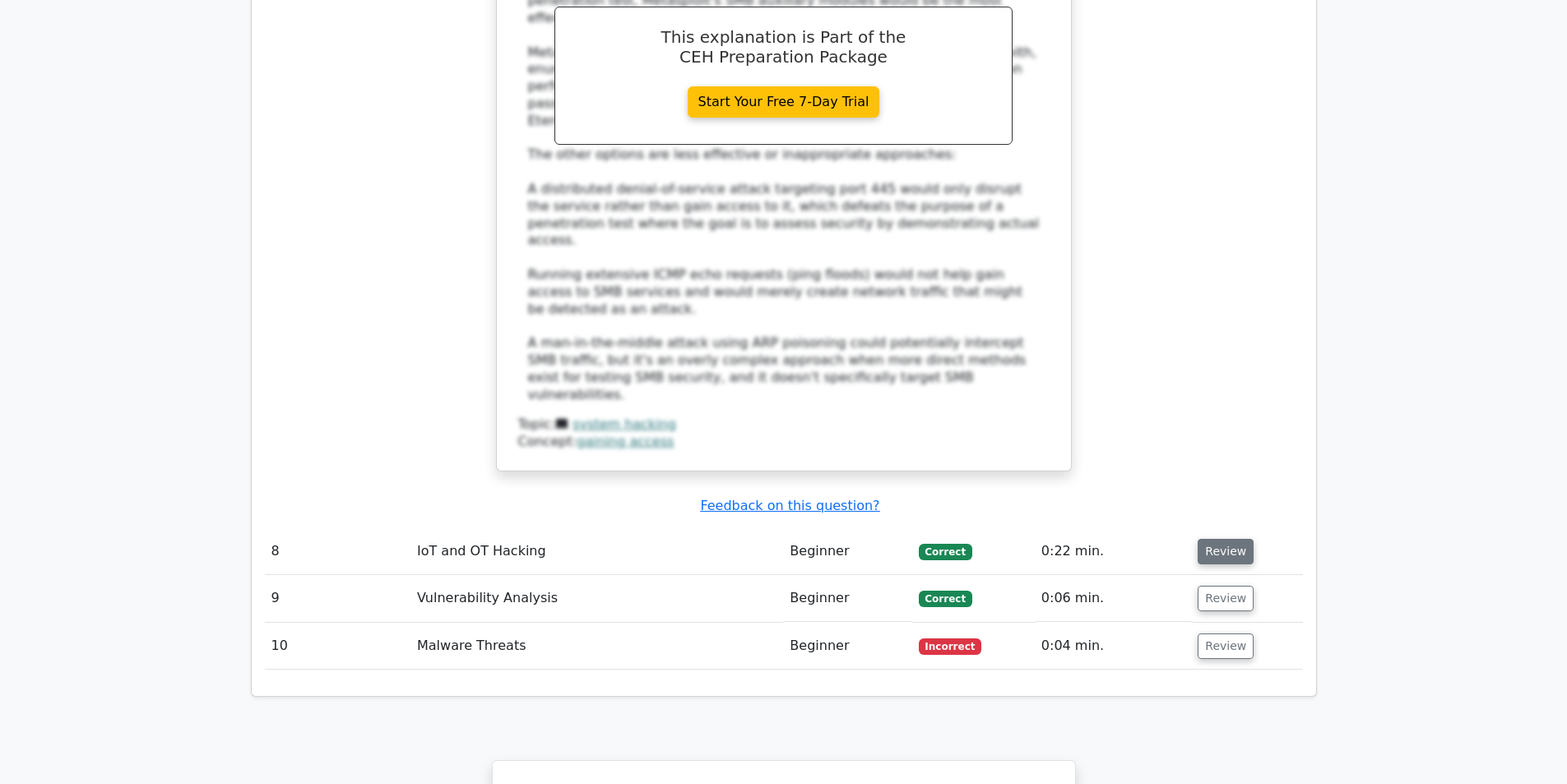
click at [1207, 538] on button "Review" at bounding box center [1226, 550] width 56 height 25
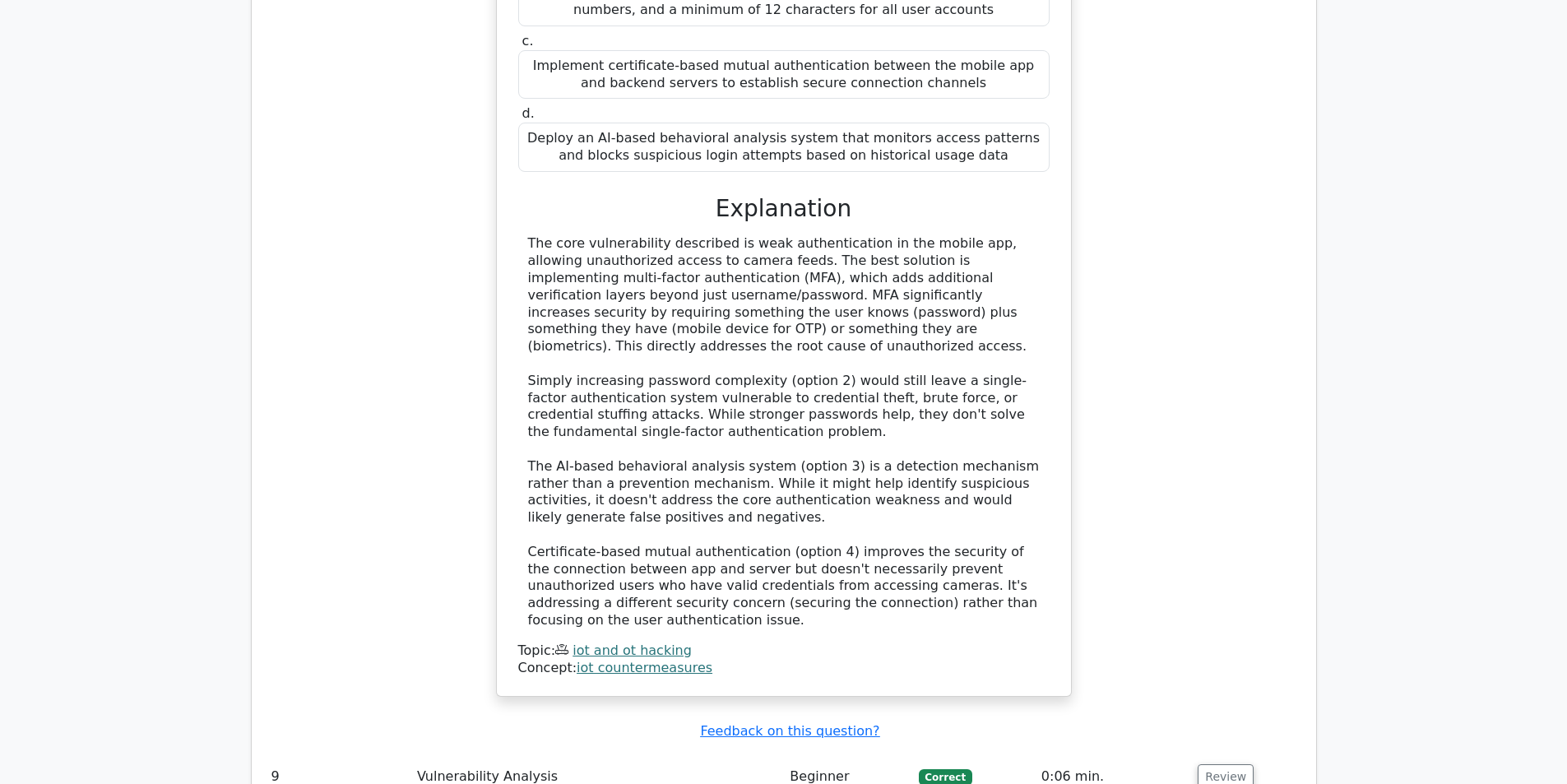
scroll to position [8455, 0]
click at [1224, 761] on button "Review" at bounding box center [1226, 773] width 56 height 25
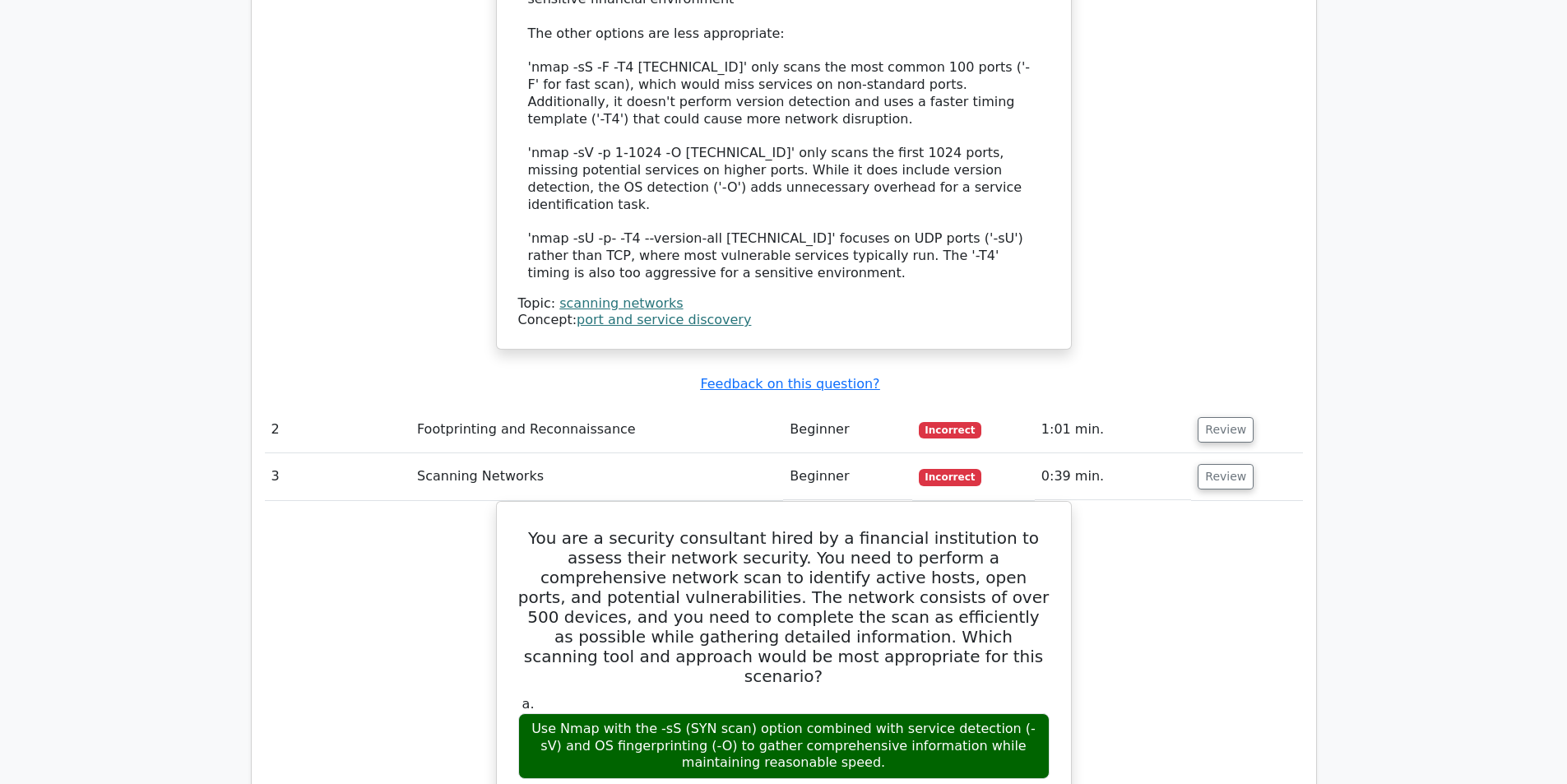
scroll to position [1877, 0]
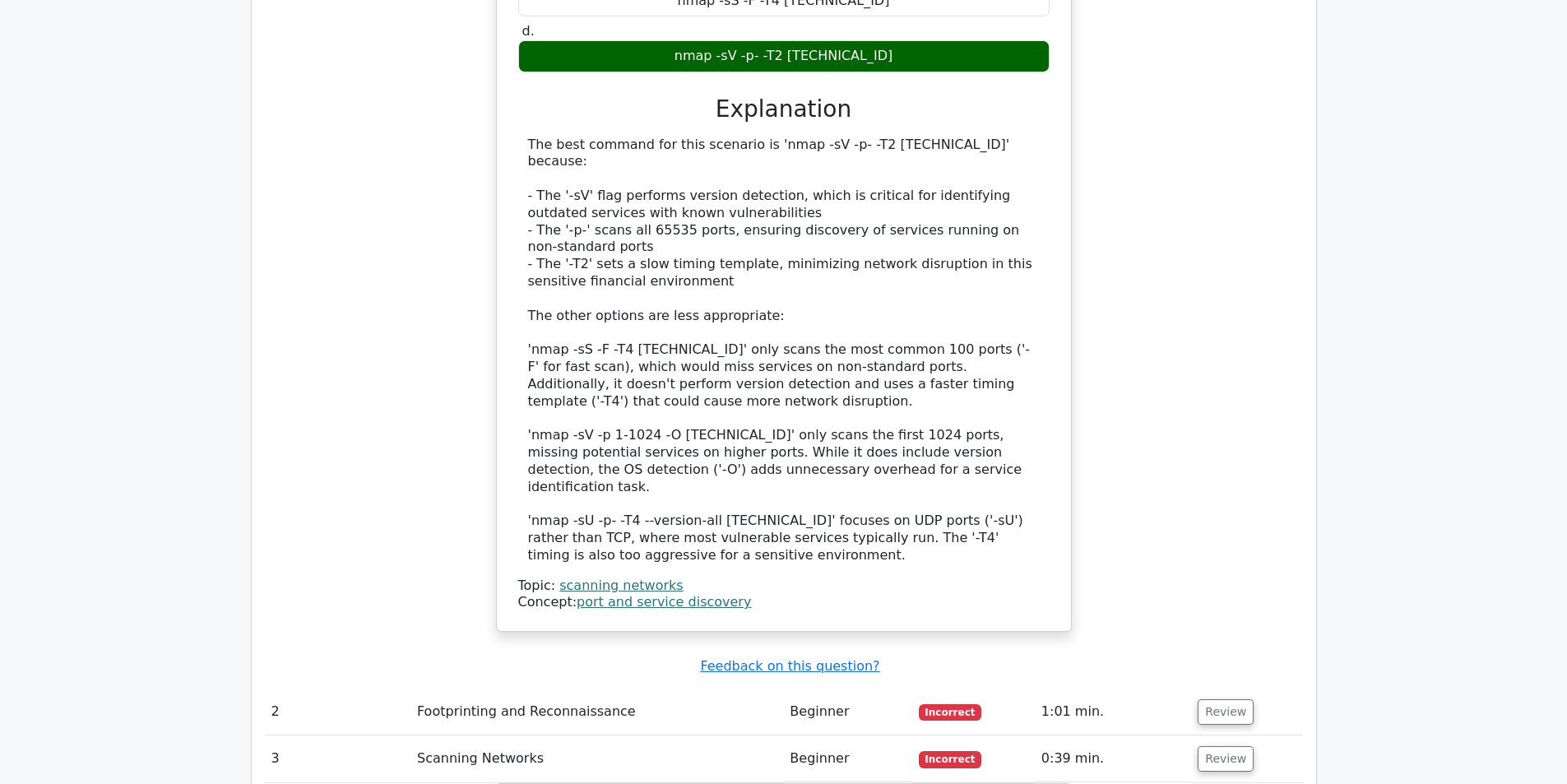
click at [1221, 735] on td "Review" at bounding box center [1246, 758] width 111 height 47
click at [1221, 746] on button "Review" at bounding box center [1226, 759] width 56 height 25
click at [1237, 746] on button "Review" at bounding box center [1226, 759] width 56 height 25
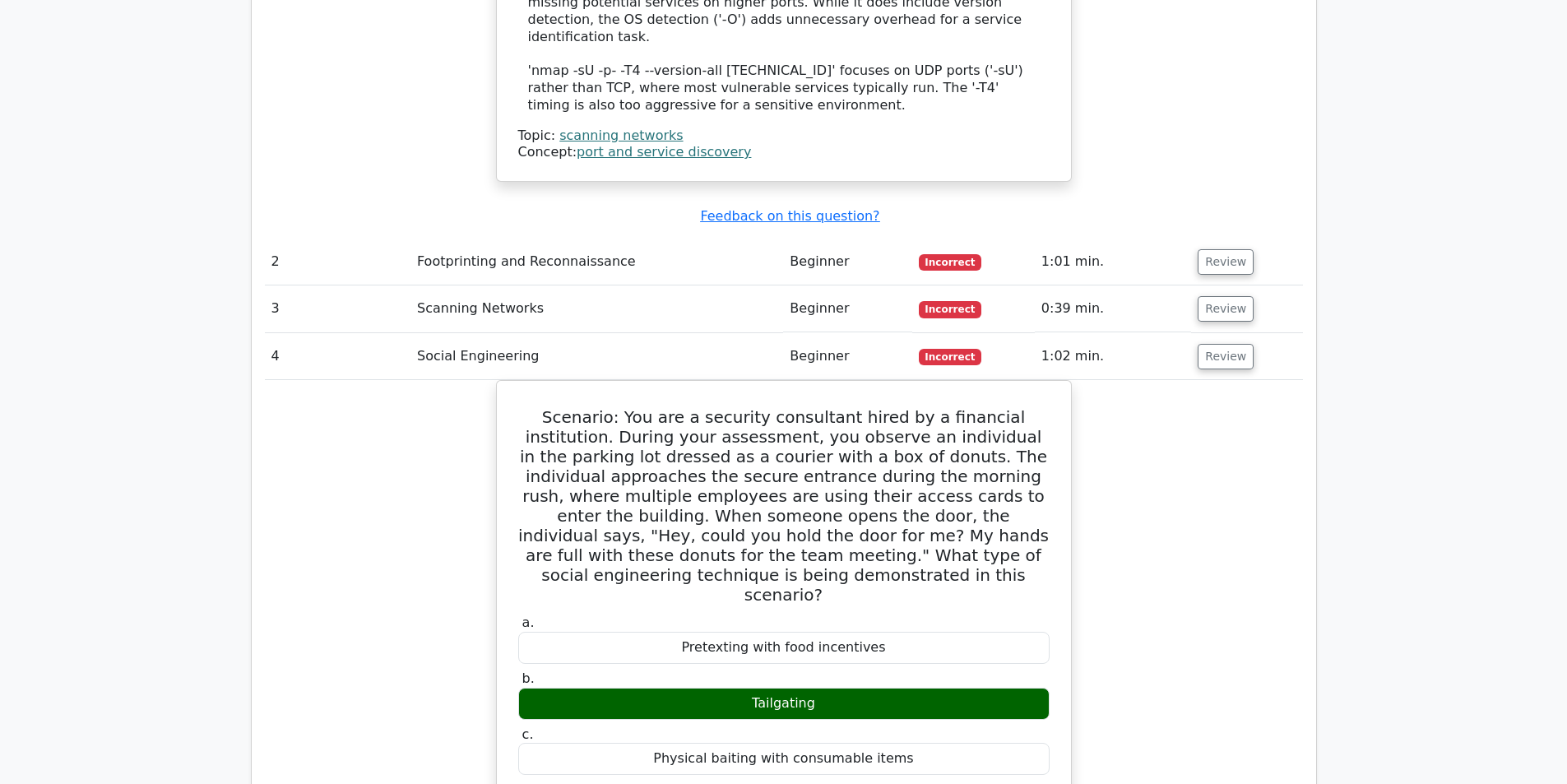
scroll to position [2124, 0]
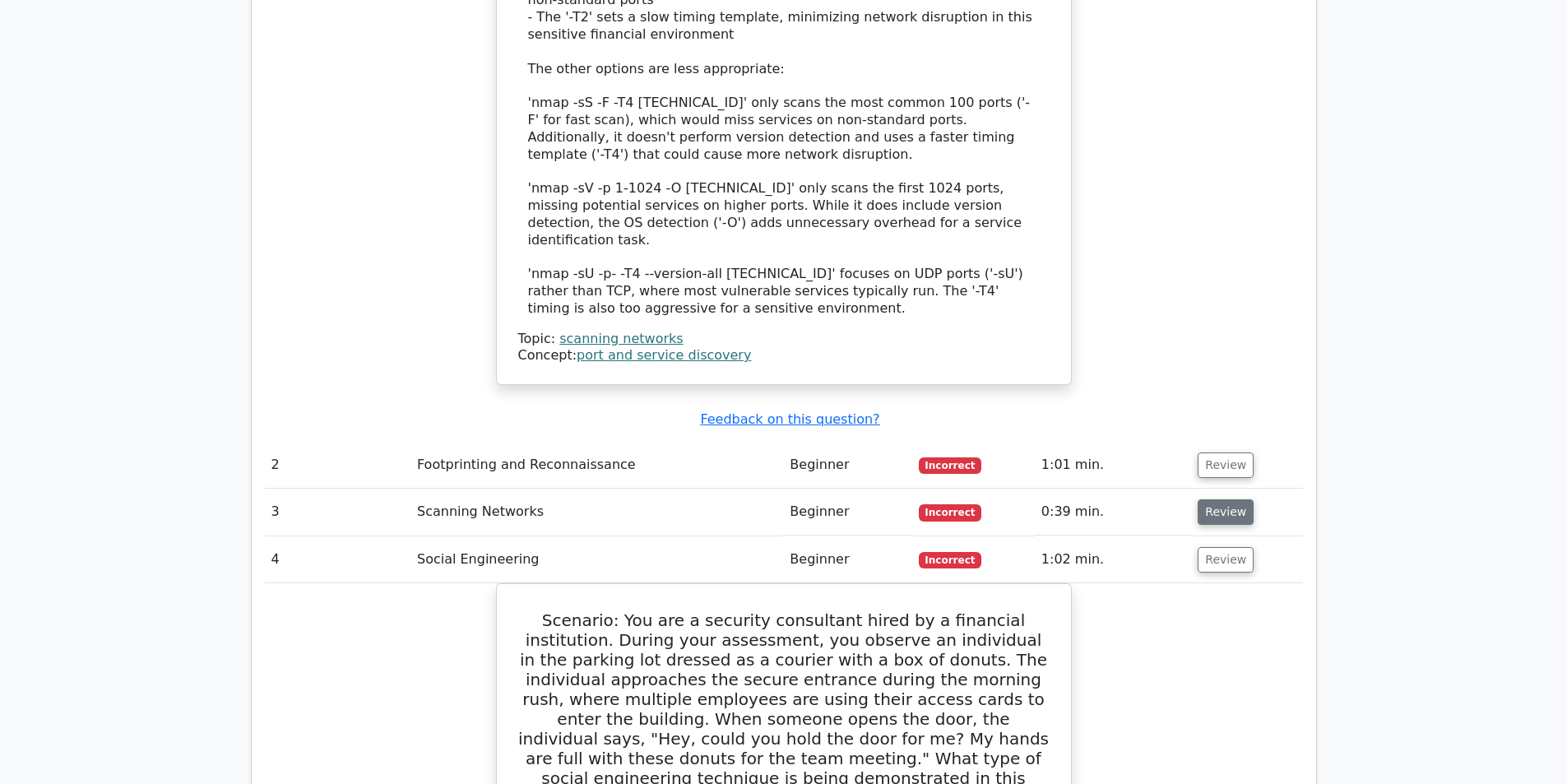
click at [1217, 500] on button "Review" at bounding box center [1226, 512] width 56 height 25
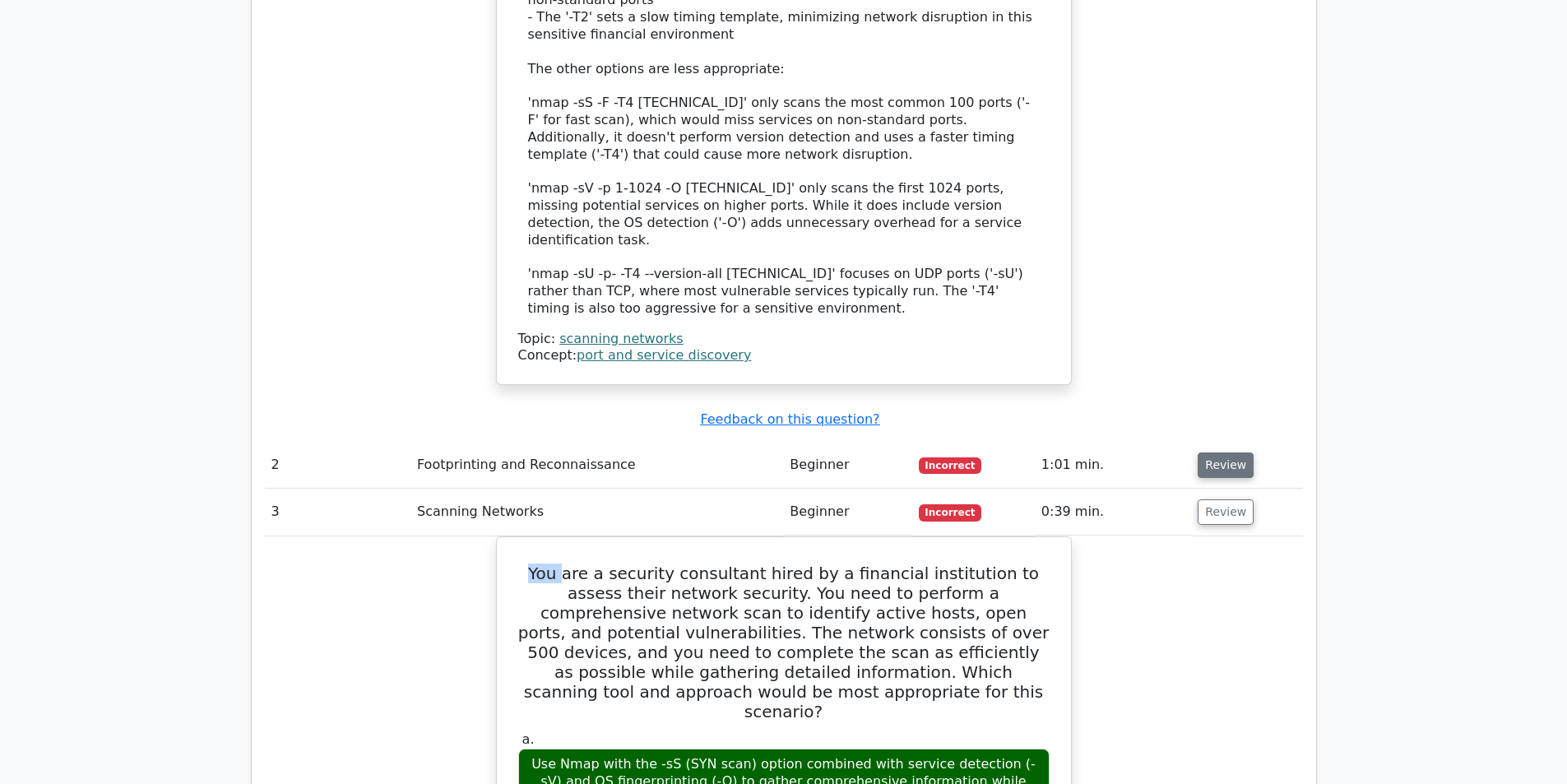
click at [1226, 452] on button "Review" at bounding box center [1226, 464] width 56 height 25
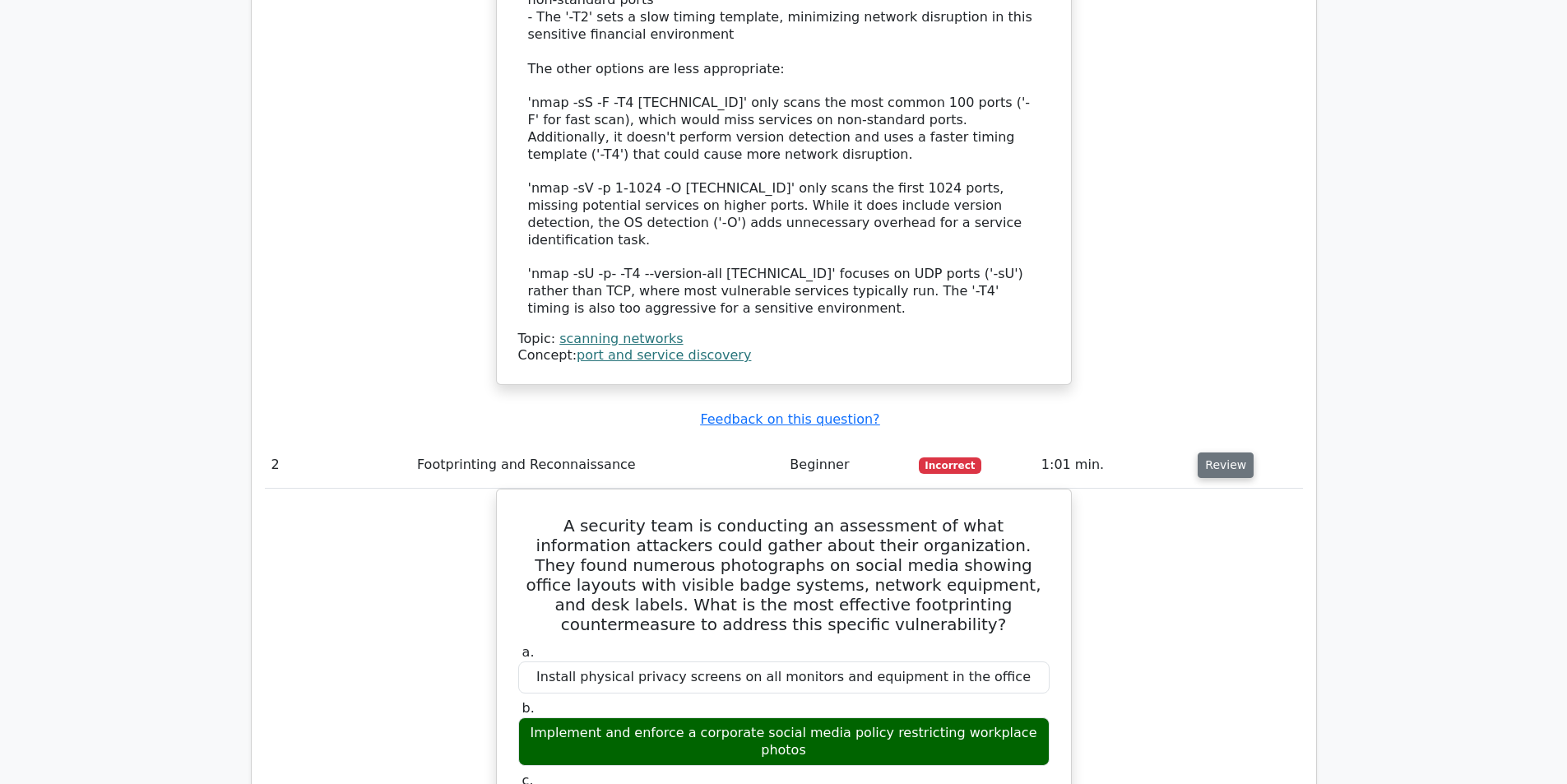
click at [1226, 452] on button "Review" at bounding box center [1226, 464] width 56 height 25
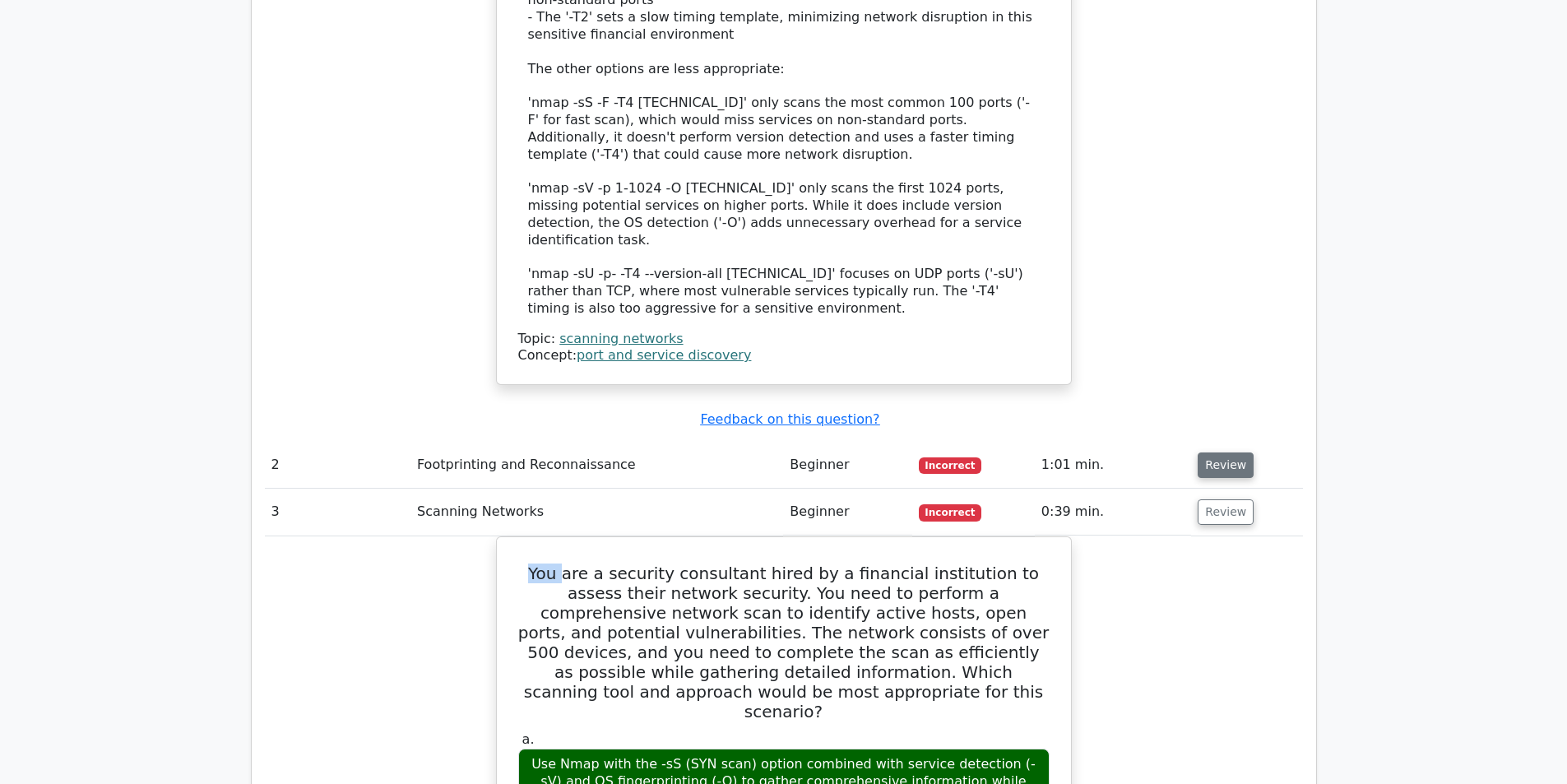
click at [1226, 452] on button "Review" at bounding box center [1226, 464] width 56 height 25
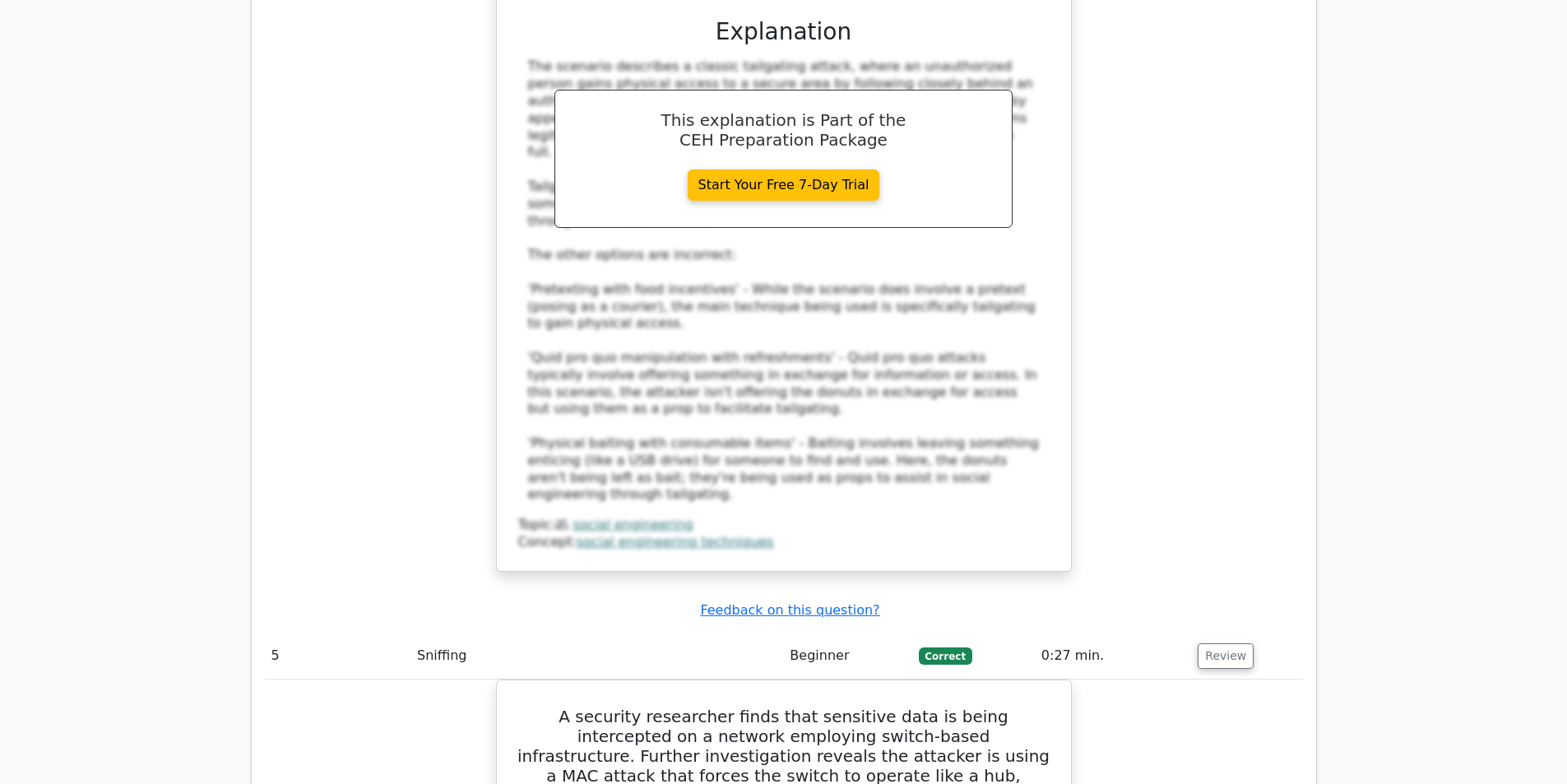
scroll to position [5413, 0]
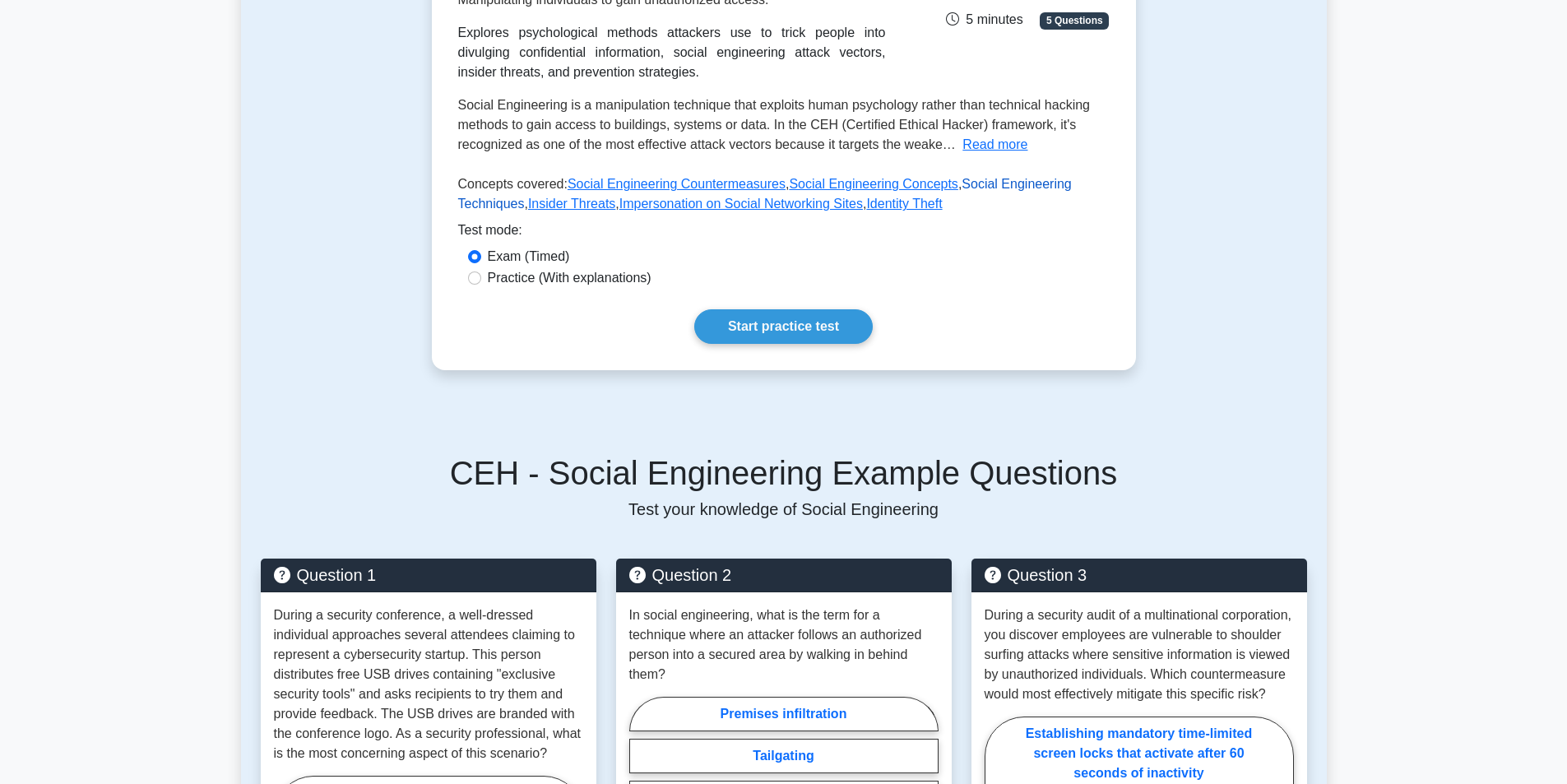
scroll to position [164, 0]
